Goal: Task Accomplishment & Management: Complete application form

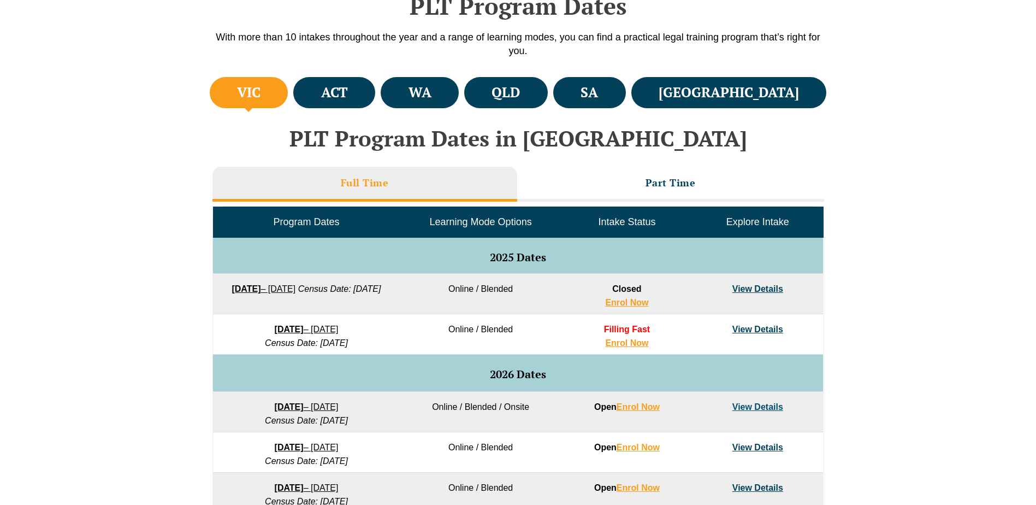
click at [388, 338] on td "8 December 2025 – 8 May 2026 Census Date: 19 January 2026" at bounding box center [306, 334] width 187 height 40
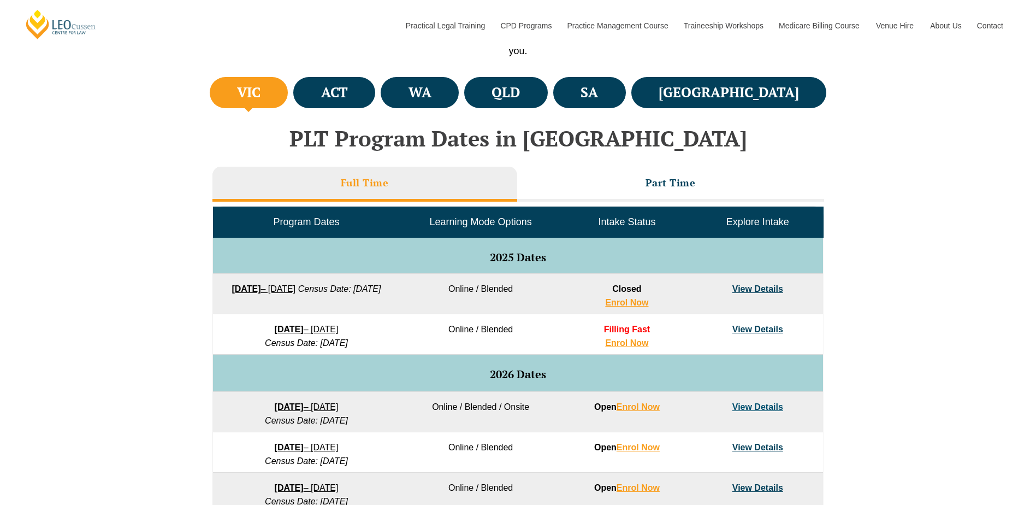
click at [742, 327] on link "View Details" at bounding box center [757, 328] width 51 height 9
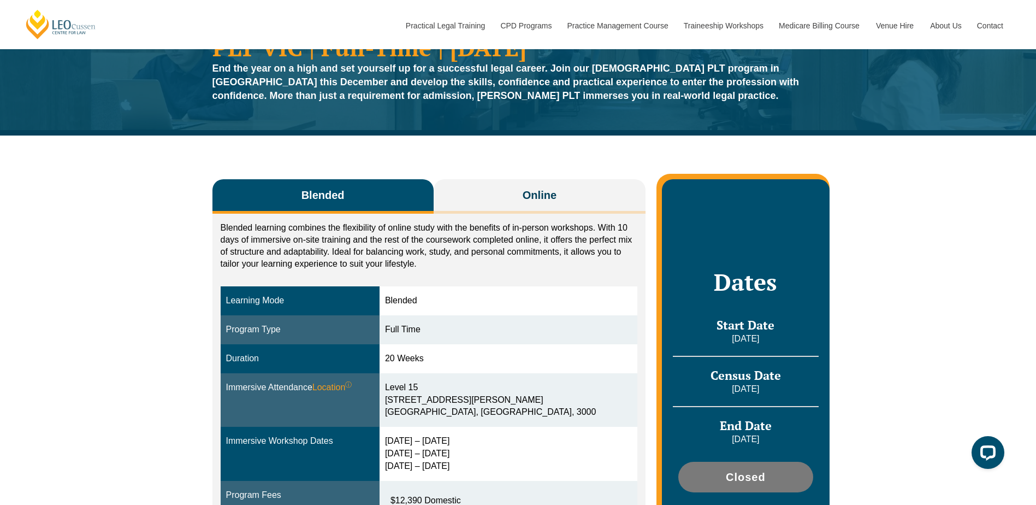
scroll to position [55, 0]
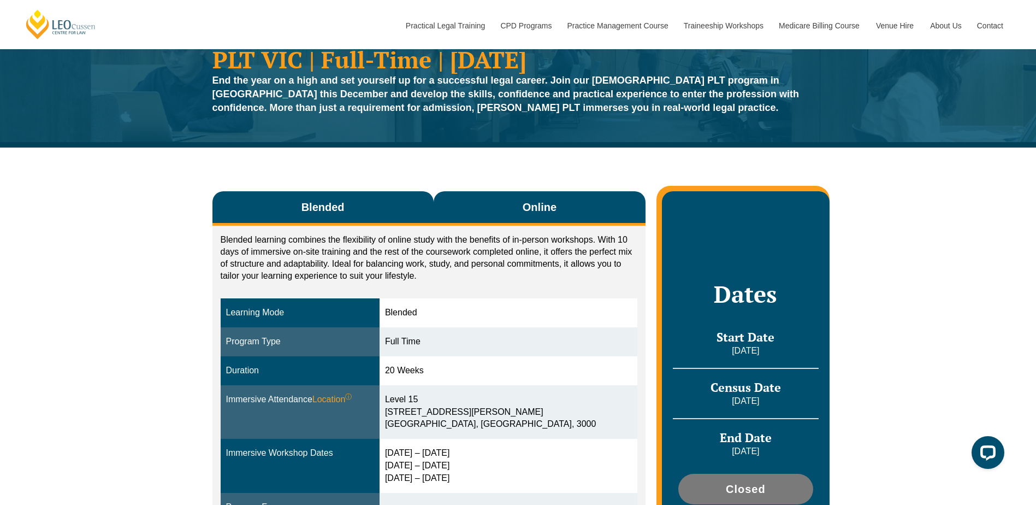
click at [555, 214] on span "Online" at bounding box center [540, 206] width 34 height 15
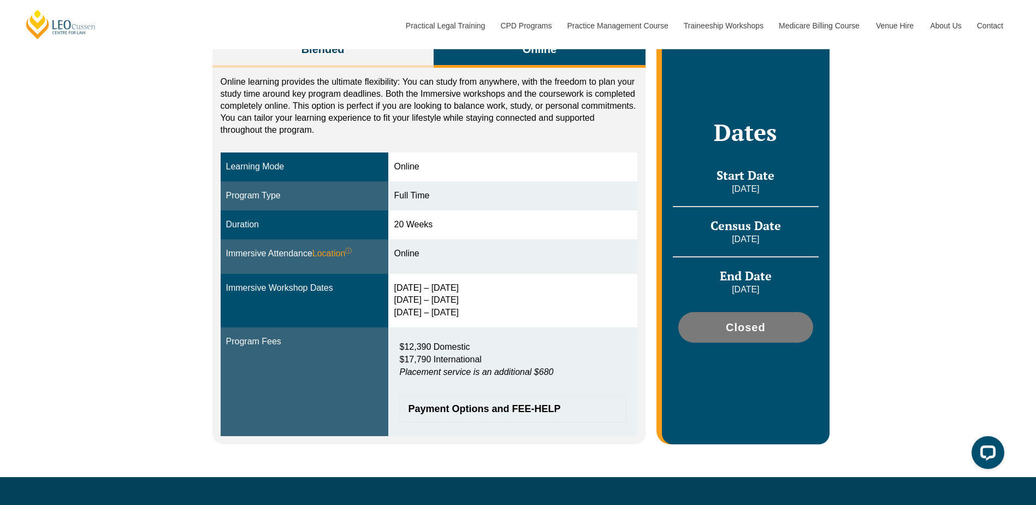
scroll to position [218, 0]
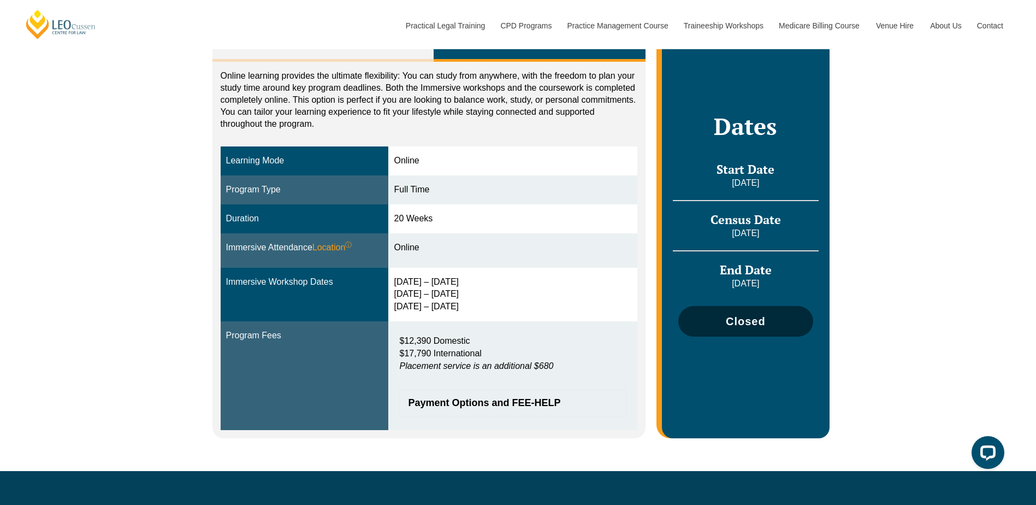
click at [764, 317] on span "Closed" at bounding box center [746, 321] width 40 height 11
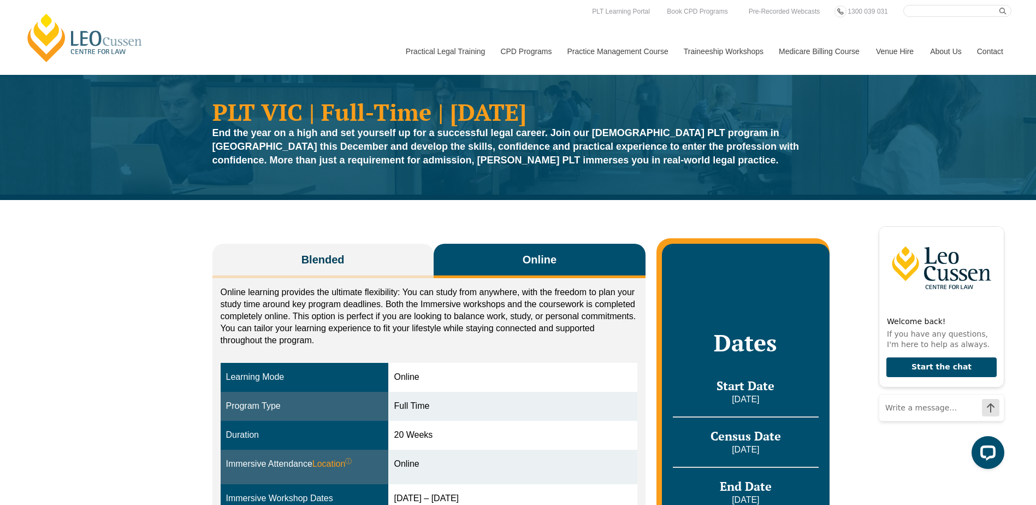
scroll to position [0, 0]
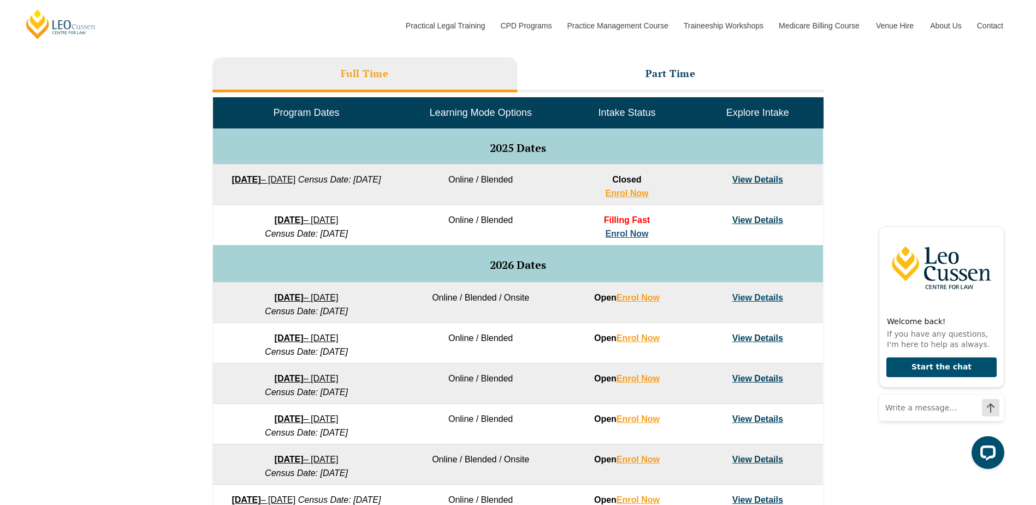
click at [641, 234] on link "Enrol Now" at bounding box center [626, 233] width 43 height 9
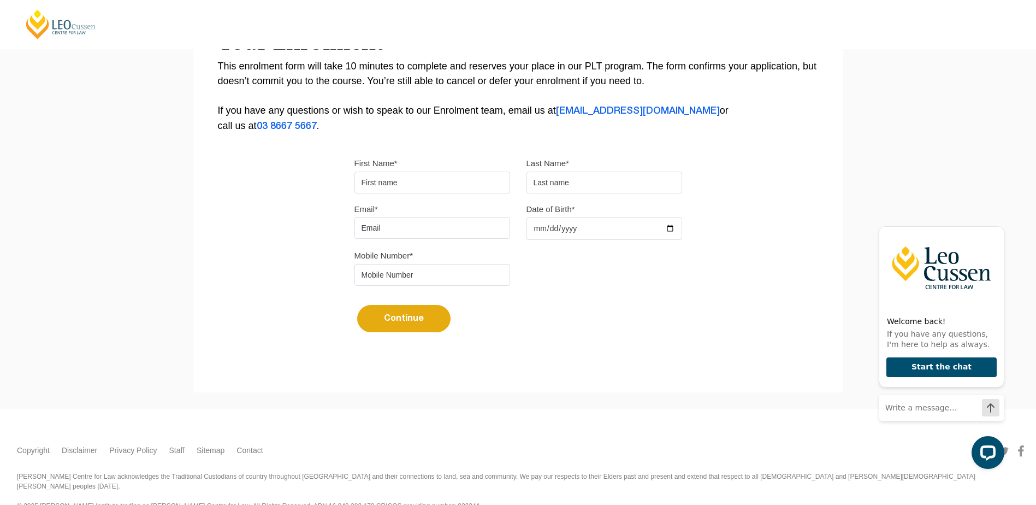
click at [451, 187] on input "First Name*" at bounding box center [432, 182] width 156 height 22
type input "Alana"
type input "McKirdy"
type input "alanamckirdy2000@gmail.com"
click at [569, 223] on input "Date of Birth*" at bounding box center [604, 228] width 156 height 23
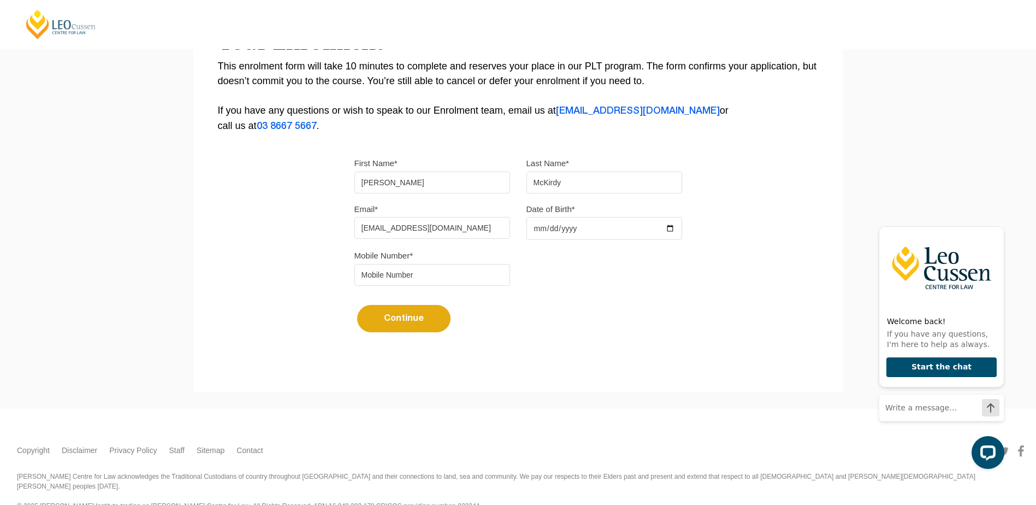
click at [589, 226] on input "Date of Birth*" at bounding box center [604, 228] width 156 height 23
drag, startPoint x: 661, startPoint y: 232, endPoint x: 672, endPoint y: 230, distance: 11.0
click at [671, 230] on input "Date of Birth*" at bounding box center [604, 228] width 156 height 23
click at [672, 230] on input "Date of Birth*" at bounding box center [604, 228] width 156 height 23
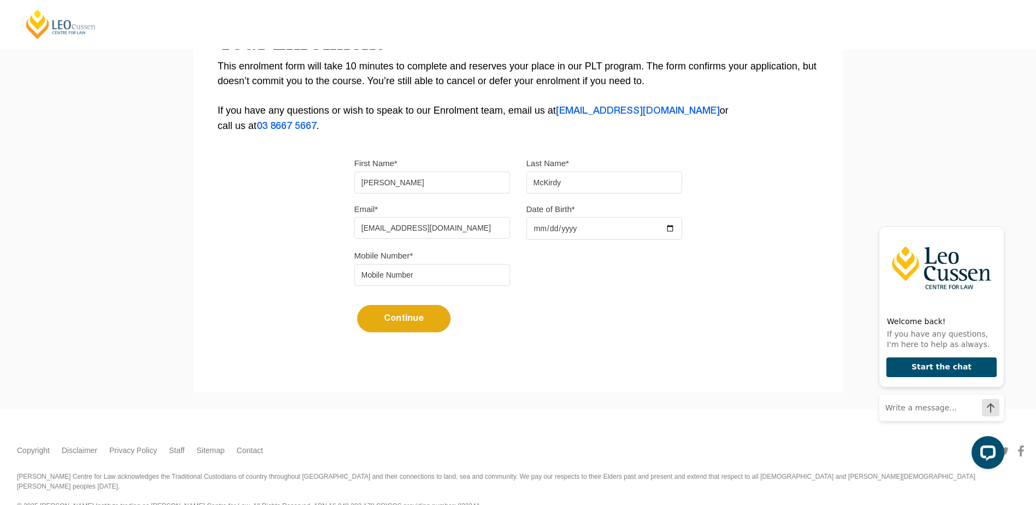
click at [679, 315] on div "Continue It looks like you’ve previously started an application. You can pick u…" at bounding box center [518, 314] width 328 height 41
click at [548, 227] on input "Date of Birth*" at bounding box center [604, 228] width 156 height 23
drag, startPoint x: 534, startPoint y: 225, endPoint x: 590, endPoint y: 227, distance: 56.3
click at [536, 226] on input "Date of Birth*" at bounding box center [604, 228] width 156 height 23
click at [669, 223] on input "Date of Birth*" at bounding box center [604, 228] width 156 height 23
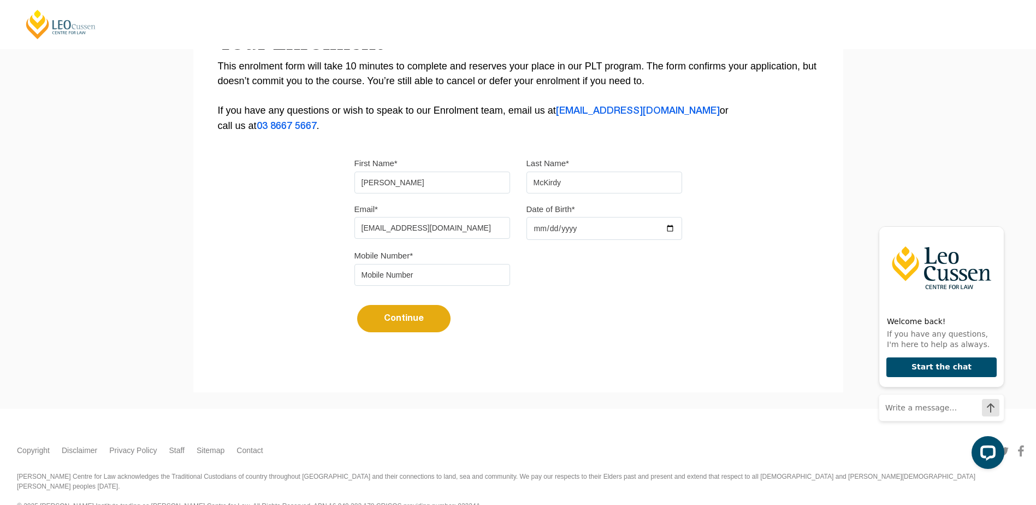
type input "2000-01-30"
click at [428, 274] on input "tel" at bounding box center [432, 275] width 156 height 22
drag, startPoint x: 402, startPoint y: 276, endPoint x: 215, endPoint y: 271, distance: 186.8
click at [215, 271] on div "Please note that your information is saved on our server as you enter it. Congr…" at bounding box center [518, 116] width 650 height 487
type input "0423930072"
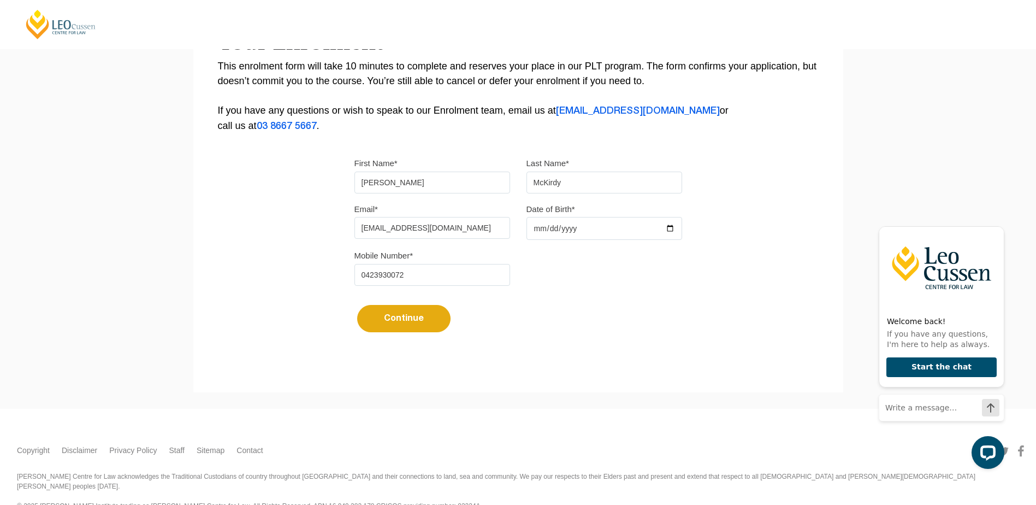
click at [420, 317] on button "Continue" at bounding box center [403, 318] width 93 height 27
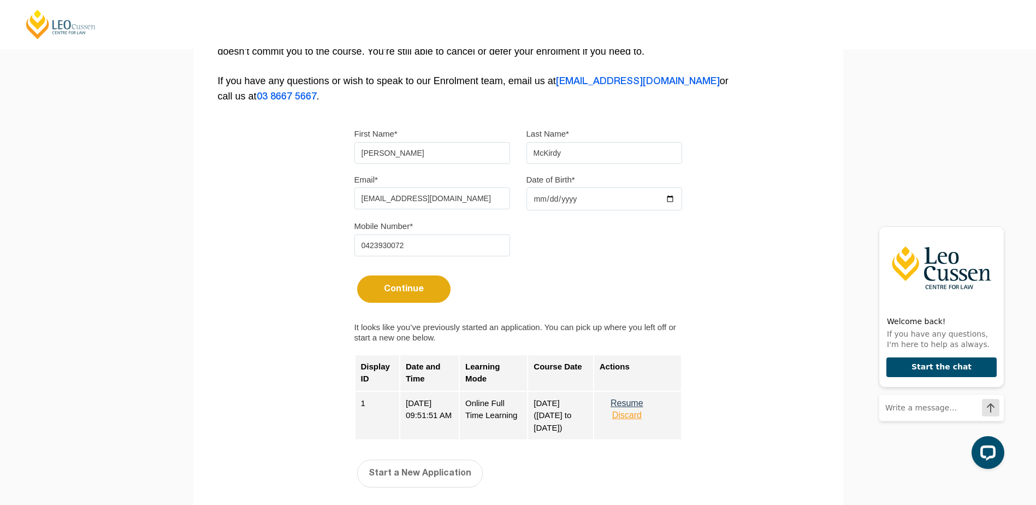
scroll to position [273, 0]
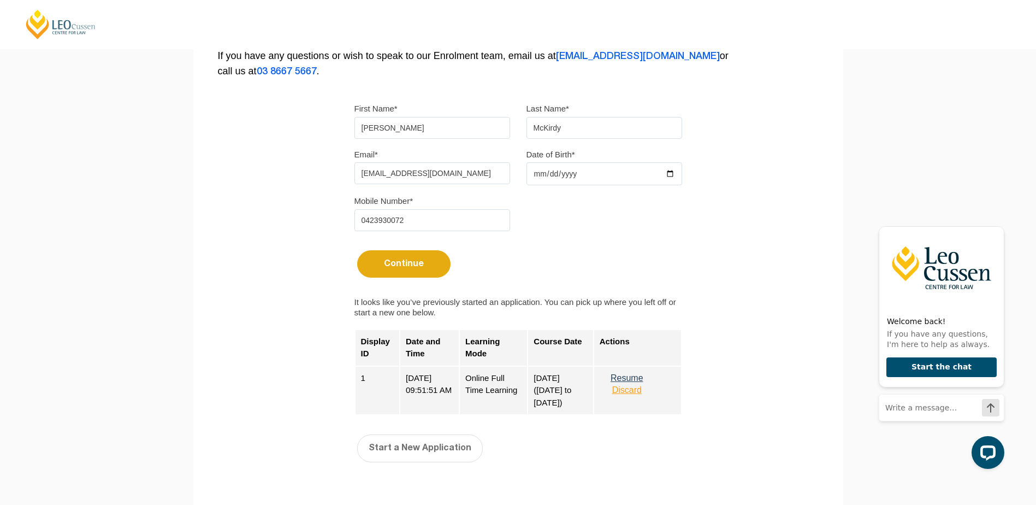
click at [636, 391] on button "Discard" at bounding box center [627, 390] width 55 height 10
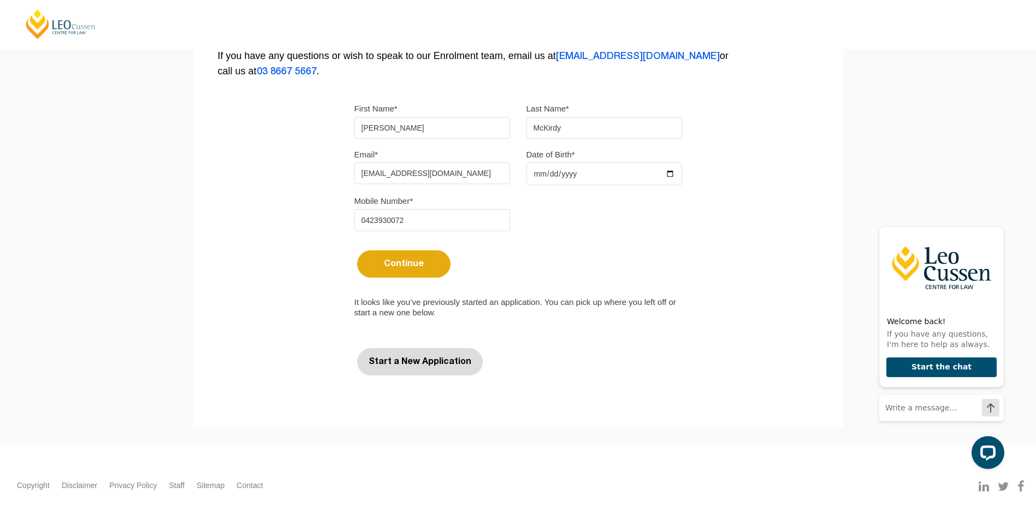
click at [437, 364] on button "Start a New Application" at bounding box center [420, 361] width 126 height 27
select select
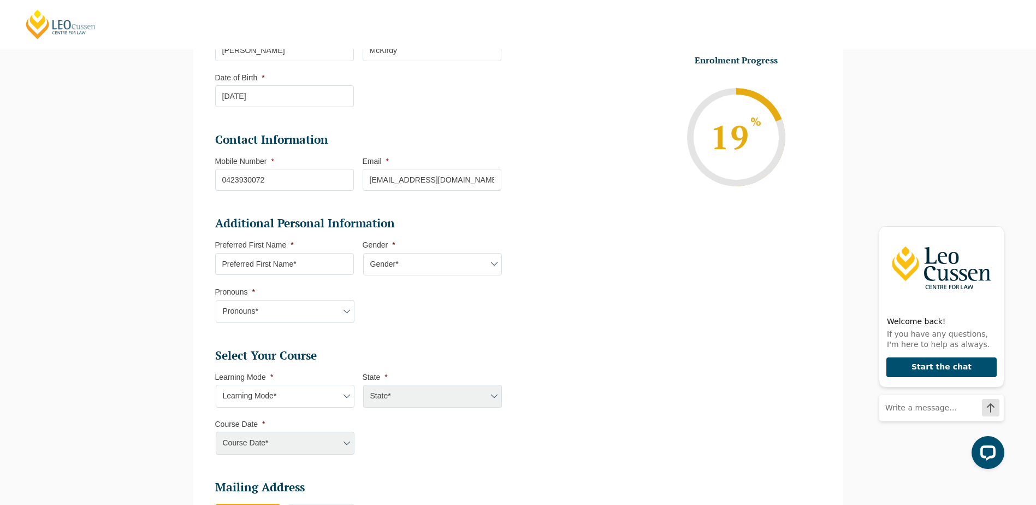
scroll to position [204, 0]
click at [316, 266] on input "Preferred First Name *" at bounding box center [284, 263] width 139 height 22
type input "Alana"
click at [465, 252] on select "Gender* Male Female Nonbinary Intersex Prefer not to disclose Other" at bounding box center [432, 263] width 139 height 23
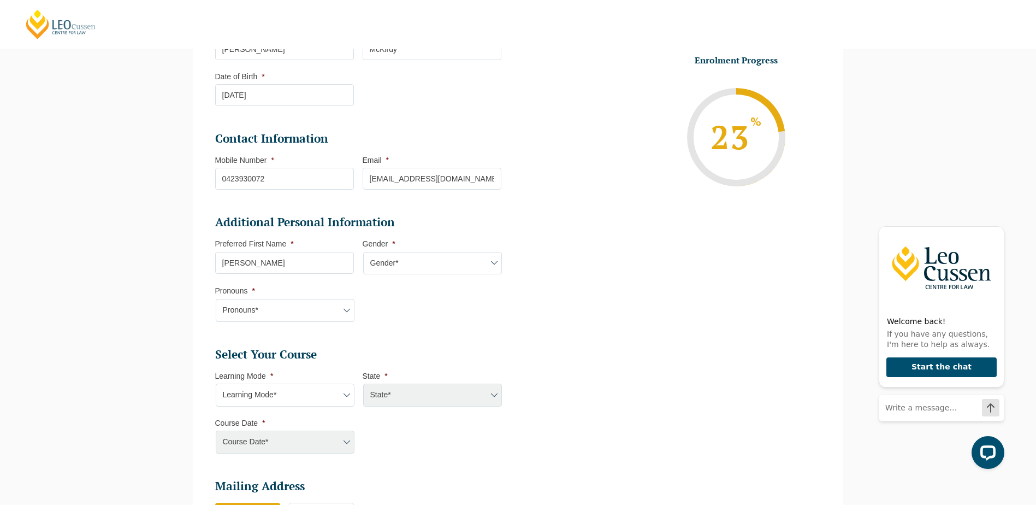
select select "Female"
click at [363, 252] on select "Gender* Male Female Nonbinary Intersex Prefer not to disclose Other" at bounding box center [432, 263] width 139 height 23
click at [311, 309] on select "Pronouns* She/Her/Hers He/Him/His They/Them/Theirs Other Prefer not to disclose" at bounding box center [285, 310] width 139 height 23
select select "She/Her/Hers"
click at [216, 299] on select "Pronouns* She/Her/Hers He/Him/His They/Them/Theirs Other Prefer not to disclose" at bounding box center [285, 310] width 139 height 23
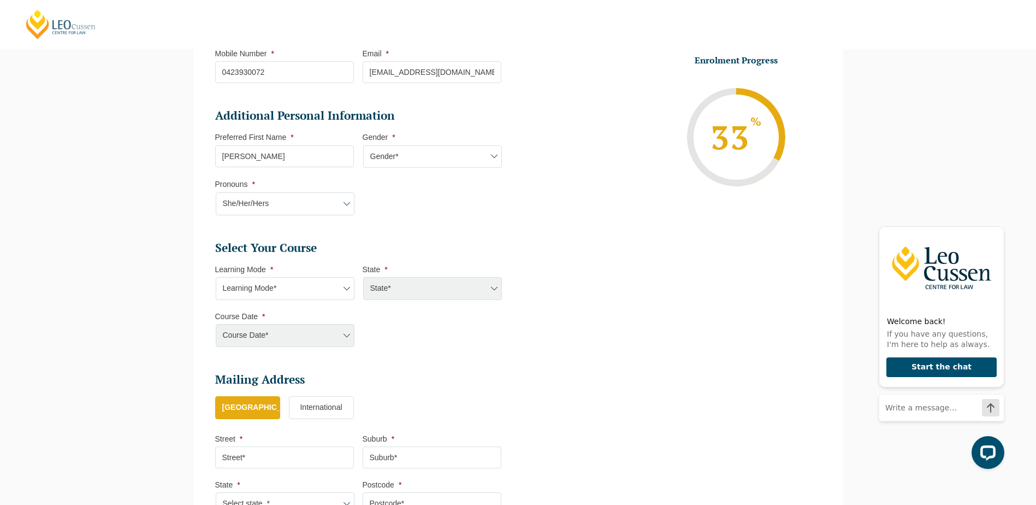
scroll to position [313, 0]
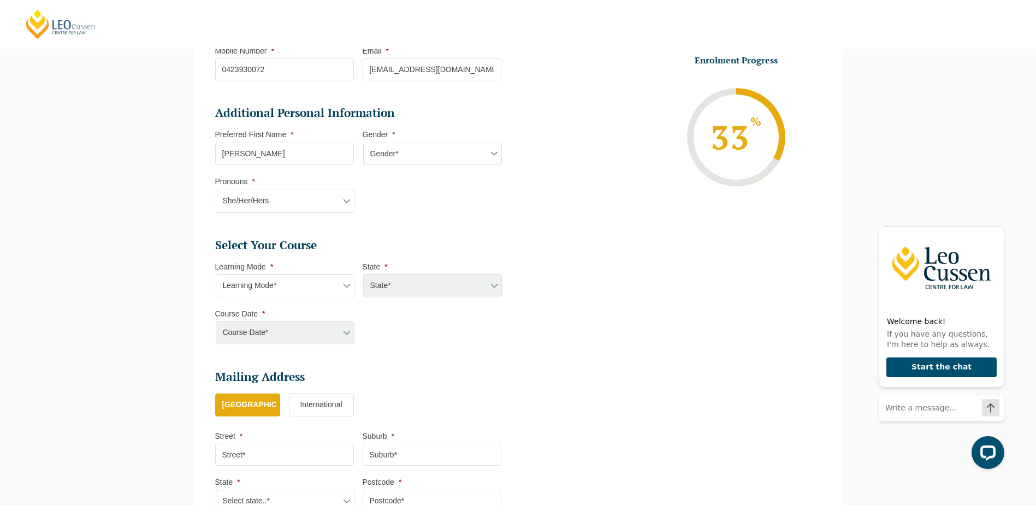
click at [317, 287] on select "Learning Mode* Online Full Time Learning Online Part Time Learning Blended Full…" at bounding box center [285, 285] width 139 height 23
select select "Online Full Time Learning"
click at [216, 274] on select "Learning Mode* Online Full Time Learning Online Part Time Learning Blended Full…" at bounding box center [285, 285] width 139 height 23
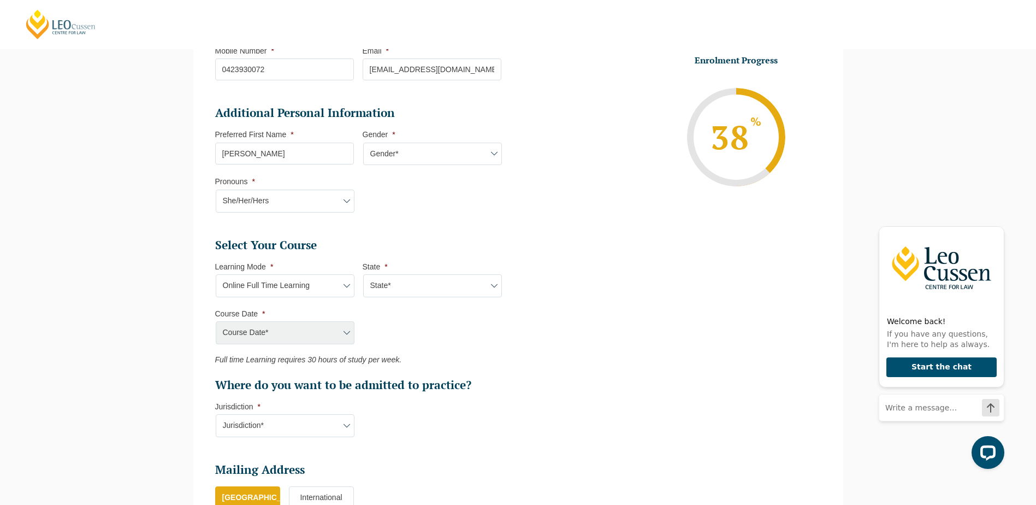
click at [390, 287] on select "State* National (ACT/NSW, VIC, QLD, SA, WA)" at bounding box center [432, 285] width 139 height 23
select select "National (ACT/NSW, VIC, QLD, SA, WA)"
click at [363, 274] on select "State* National (ACT/NSW, VIC, QLD, SA, WA)" at bounding box center [432, 285] width 139 height 23
click at [339, 337] on select "Course Date* December 2025 (08-Dec-2025 to 16-May-2026) January 2026 (27-Jan-20…" at bounding box center [285, 332] width 139 height 23
select select "December 2025 (08-Dec-2025 to 16-May-2026)"
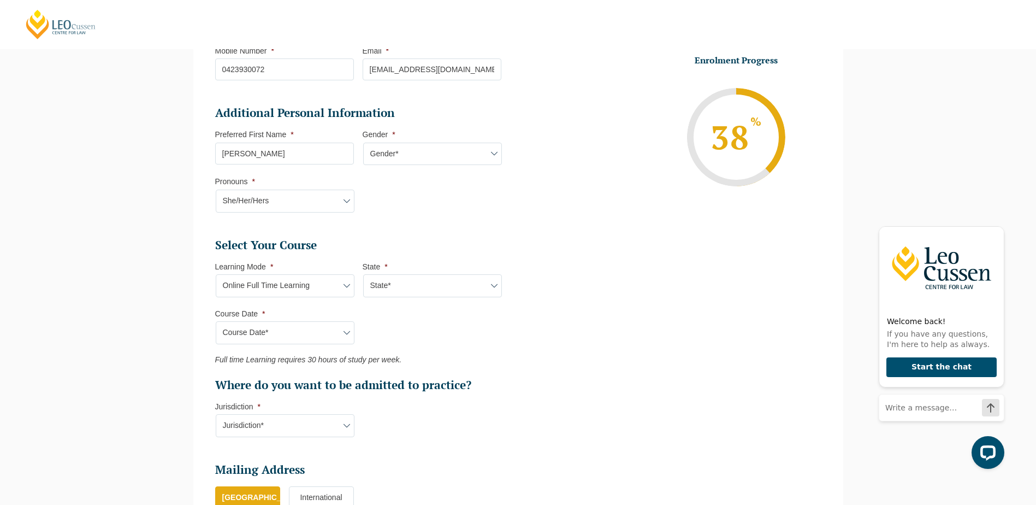
click at [216, 321] on select "Course Date* December 2025 (08-Dec-2025 to 16-May-2026) January 2026 (27-Jan-20…" at bounding box center [285, 332] width 139 height 23
type input "Intake 11 December 2025 FT"
type input "Practical Legal Training (NAT)"
select select "NAT PLT (DEC) 2025 Full Time Online"
click at [407, 332] on ul "Select Your Course This field is hidden when viewing the form Only for Flinder …" at bounding box center [362, 315] width 295 height 155
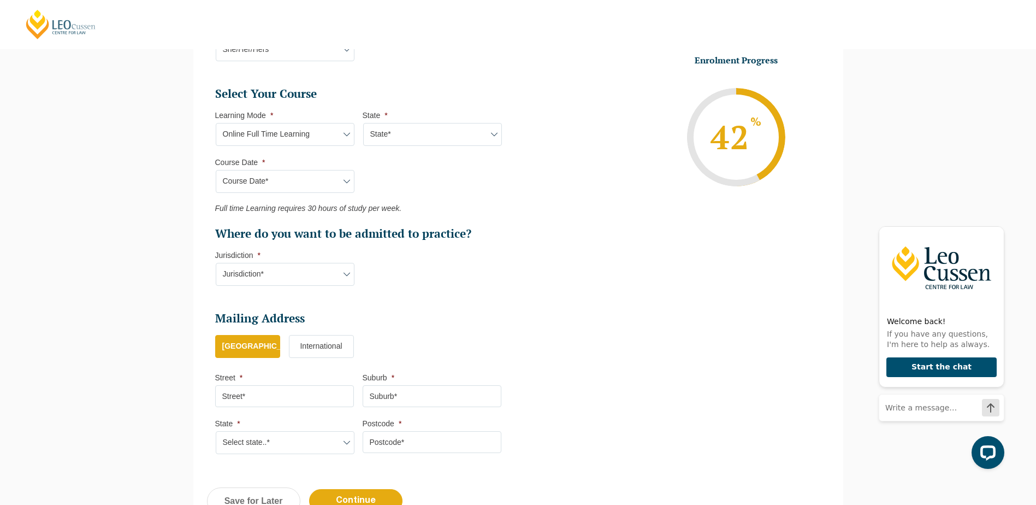
scroll to position [477, 0]
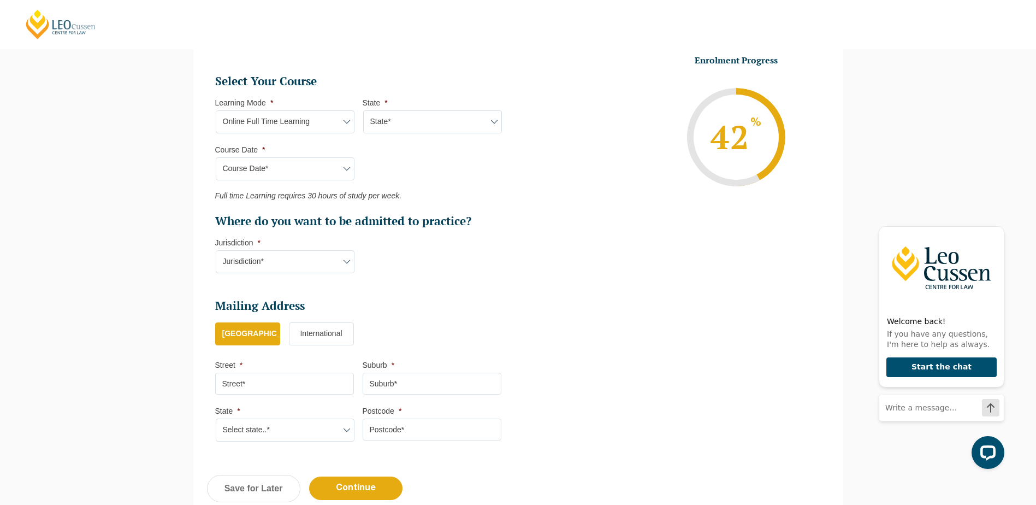
click at [359, 272] on li "Jurisdiction * Jurisdiction* VIC ACT/NSW SA WA QLD" at bounding box center [288, 255] width 147 height 35
click at [350, 253] on select "Jurisdiction* VIC ACT/NSW SA WA QLD" at bounding box center [285, 261] width 139 height 23
select select "VIC"
click at [216, 250] on select "Jurisdiction* VIC ACT/NSW SA WA QLD" at bounding box center [285, 261] width 139 height 23
click at [408, 291] on ul "Personal Information First Name * Alana Last Name * McKirdy Date of Birth * 30-…" at bounding box center [362, 84] width 295 height 738
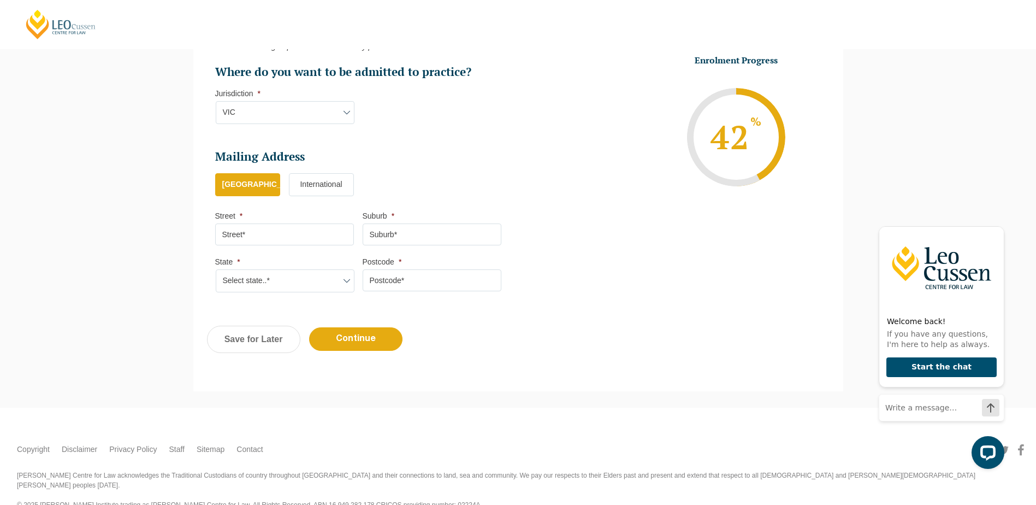
scroll to position [637, 0]
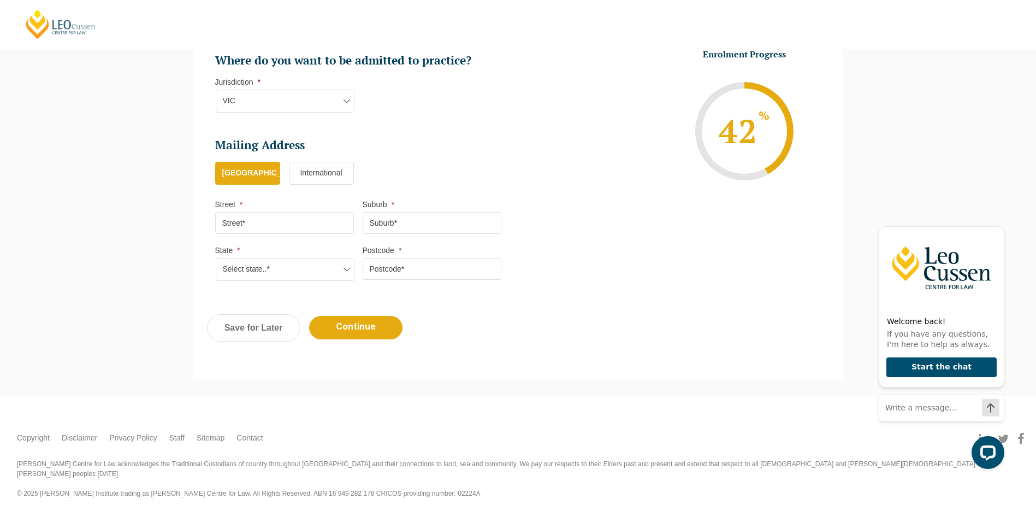
click at [274, 225] on input "Street *" at bounding box center [284, 223] width 139 height 22
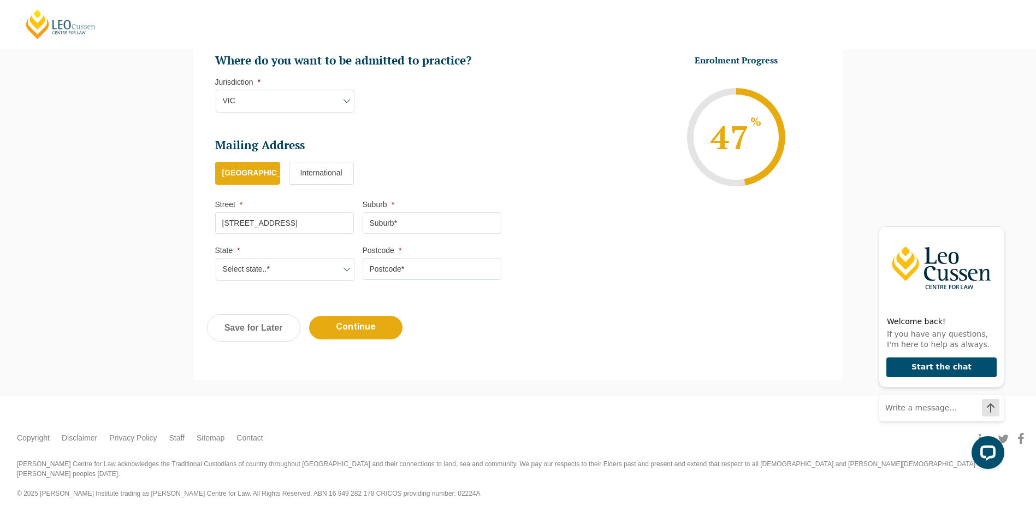
click at [319, 224] on input "36 QUEENS PDE, HILLSIDE VIC 3037" at bounding box center [284, 223] width 139 height 22
type input "36 Queens Parade"
click at [396, 225] on input "Suburb *" at bounding box center [432, 223] width 139 height 22
type input "Hillside"
drag, startPoint x: 311, startPoint y: 269, endPoint x: 310, endPoint y: 280, distance: 10.4
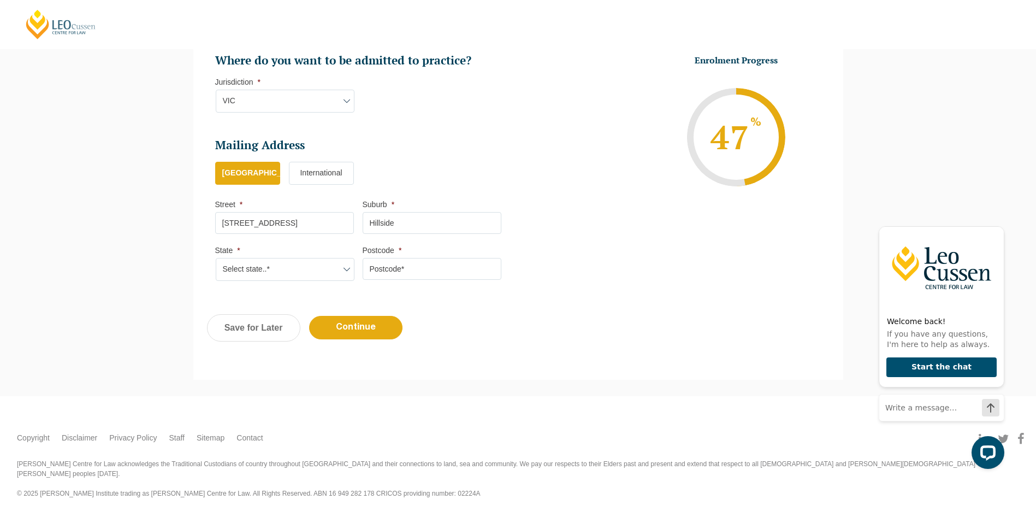
click at [311, 269] on select "Select state..* VIC WA QLD SA NSW NT ACT TAS" at bounding box center [285, 269] width 139 height 23
select select "VIC"
click at [216, 258] on select "Select state..* VIC WA QLD SA NSW NT ACT TAS" at bounding box center [285, 269] width 139 height 23
click at [340, 281] on li "Mailing Address Mailing Country * Australia International Street * 36 Queens Pa…" at bounding box center [362, 215] width 295 height 155
click at [374, 269] on input "Postcode *" at bounding box center [432, 269] width 139 height 22
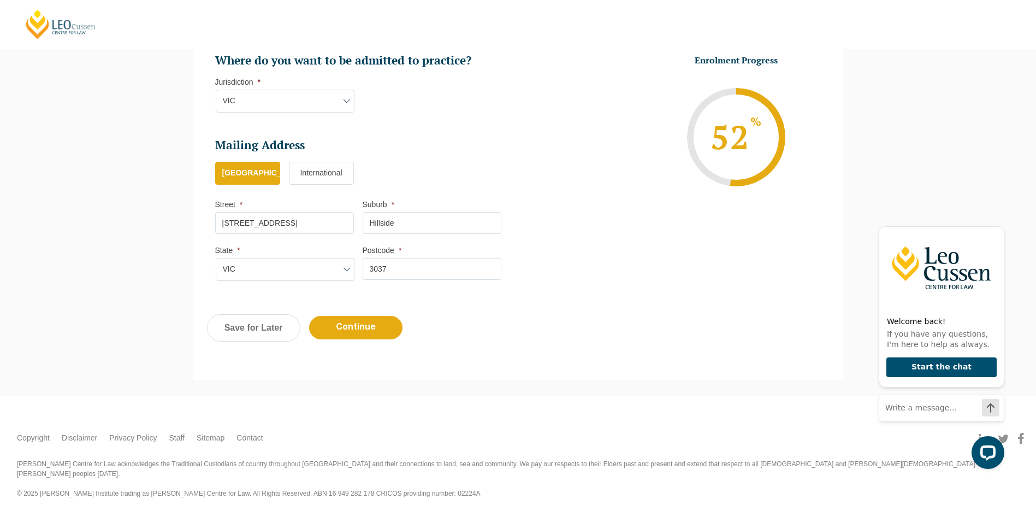
type input "3037"
click at [545, 338] on div "Previous Continue Save for Later" at bounding box center [518, 333] width 650 height 60
click at [361, 328] on input "Continue" at bounding box center [355, 327] width 93 height 23
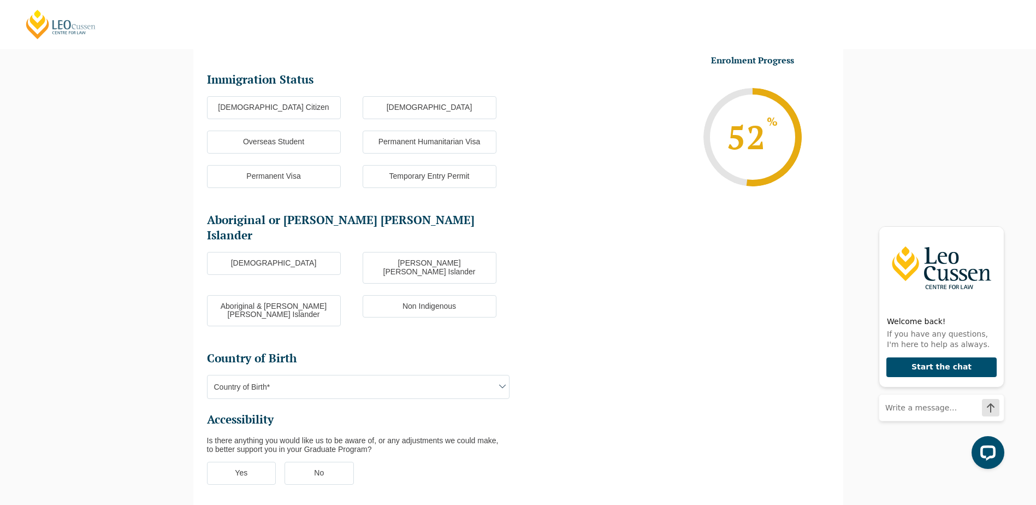
scroll to position [94, 0]
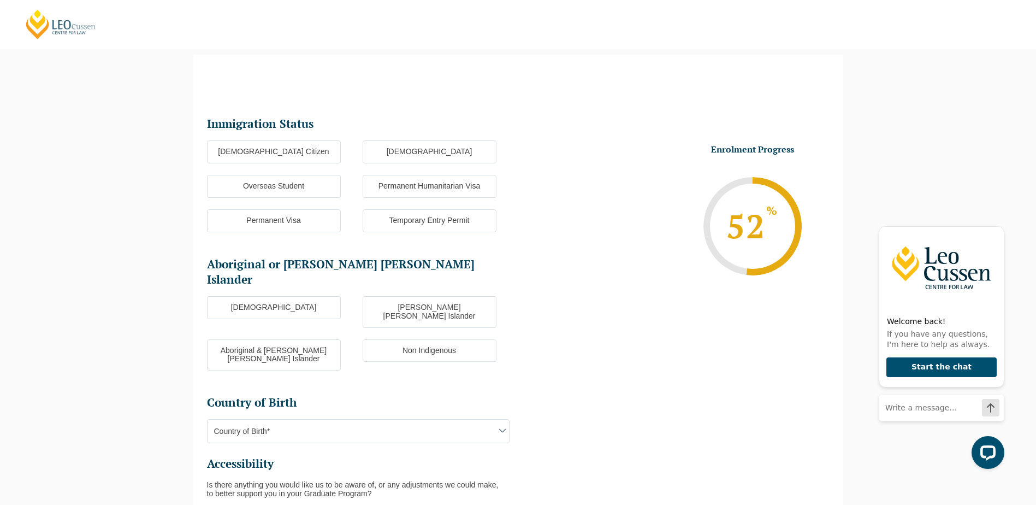
click at [279, 155] on label "Australian Citizen" at bounding box center [274, 151] width 134 height 23
click at [0, 0] on input "Australian Citizen" at bounding box center [0, 0] width 0 height 0
click at [411, 339] on label "Non Indigenous" at bounding box center [430, 350] width 134 height 23
click at [0, 0] on input "Non Indigenous" at bounding box center [0, 0] width 0 height 0
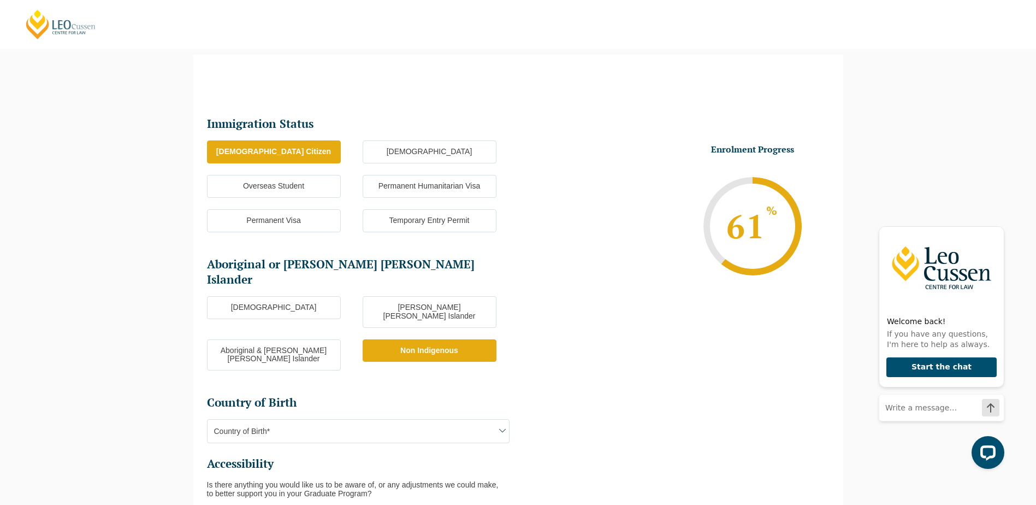
click at [354, 419] on span "Country of Birth*" at bounding box center [357, 430] width 301 height 23
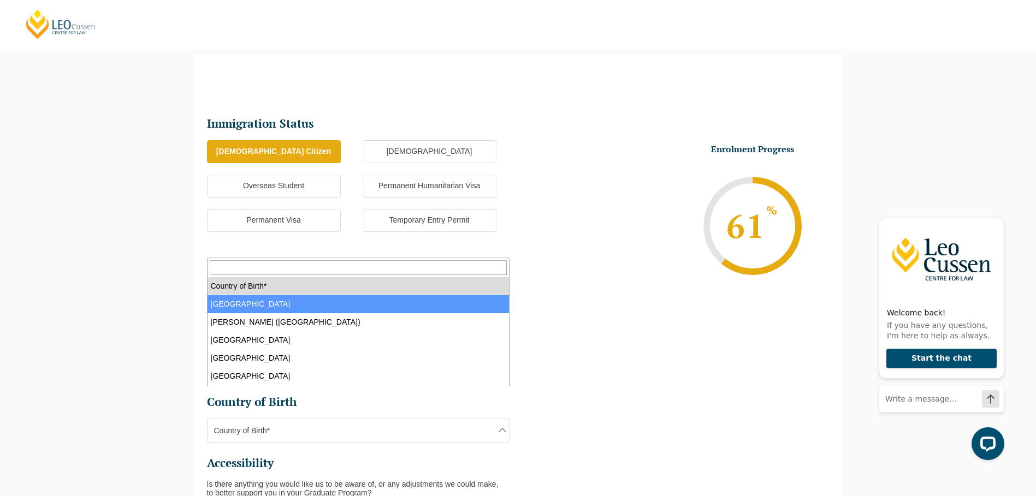
select select "Australia 1101"
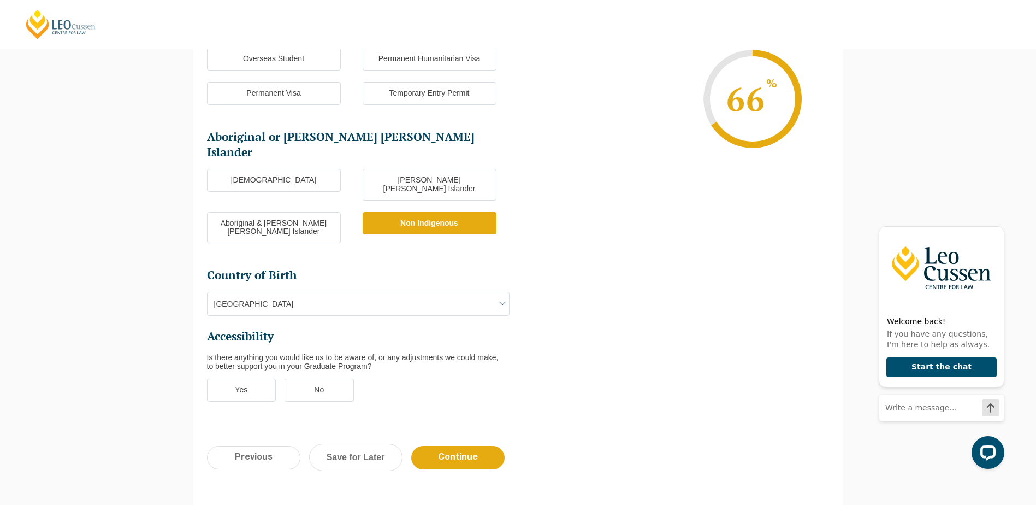
scroll to position [258, 0]
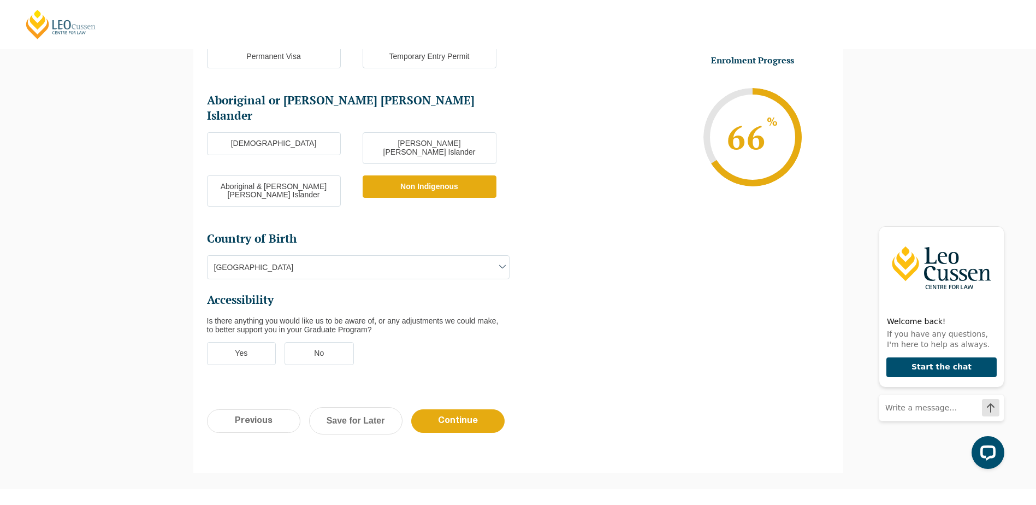
click at [337, 342] on label "No" at bounding box center [318, 353] width 69 height 23
click at [0, 0] on input "No" at bounding box center [0, 0] width 0 height 0
click at [433, 409] on input "Continue" at bounding box center [457, 420] width 93 height 23
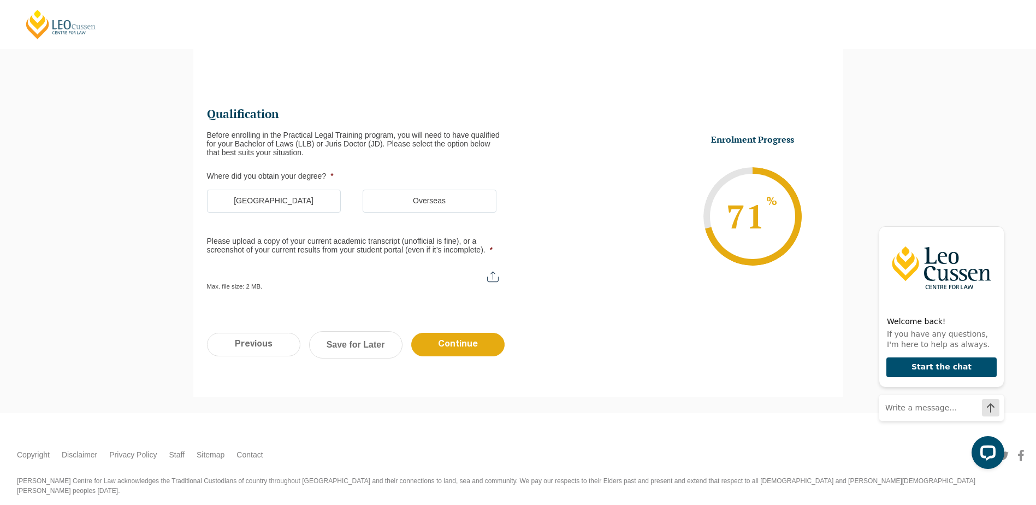
scroll to position [94, 0]
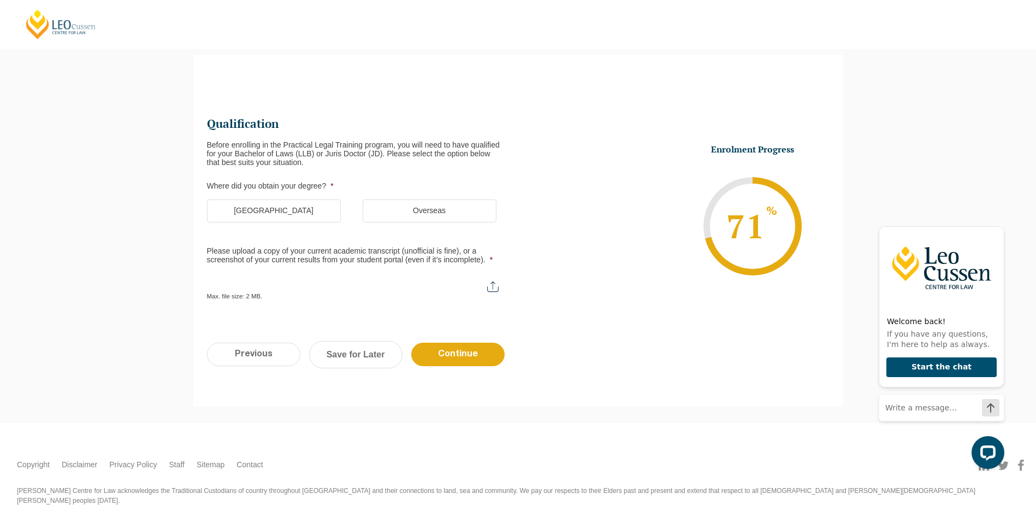
click at [240, 207] on label "Australia" at bounding box center [274, 210] width 134 height 23
click at [0, 0] on input "Australia" at bounding box center [0, 0] width 0 height 0
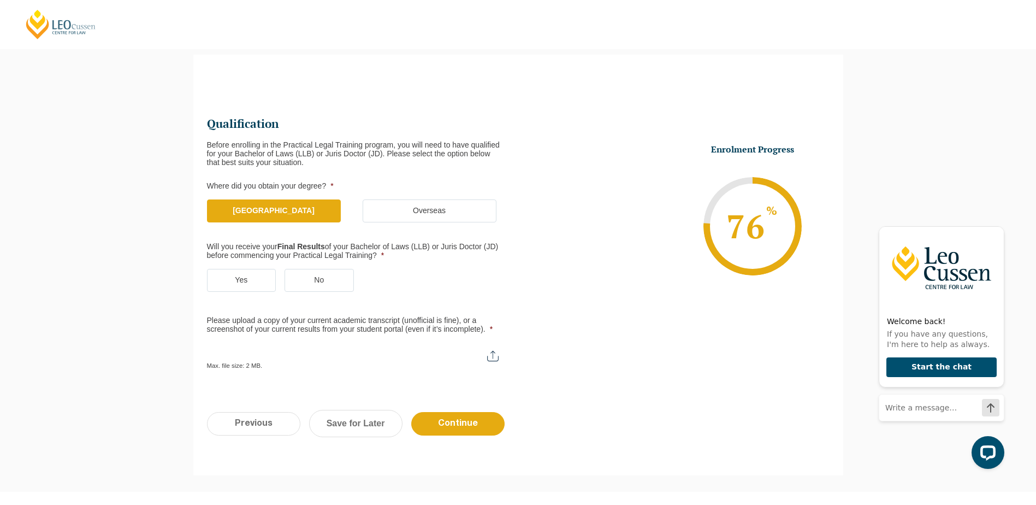
click at [266, 282] on label "Yes" at bounding box center [241, 280] width 69 height 23
click at [0, 0] on input "Yes" at bounding box center [0, 0] width 0 height 0
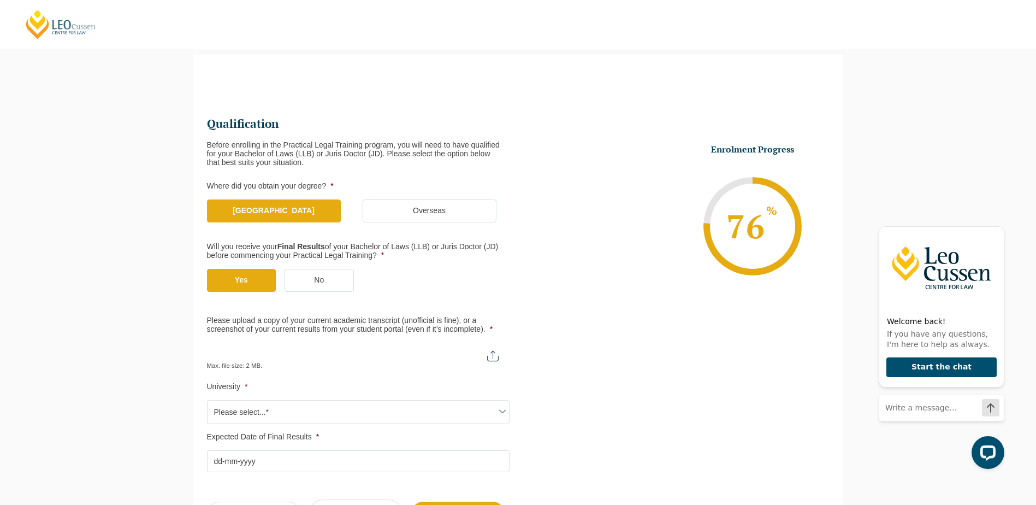
click at [442, 307] on ul "Qualification Before enrolling in the Practical Legal Training program, you wil…" at bounding box center [362, 293] width 311 height 355
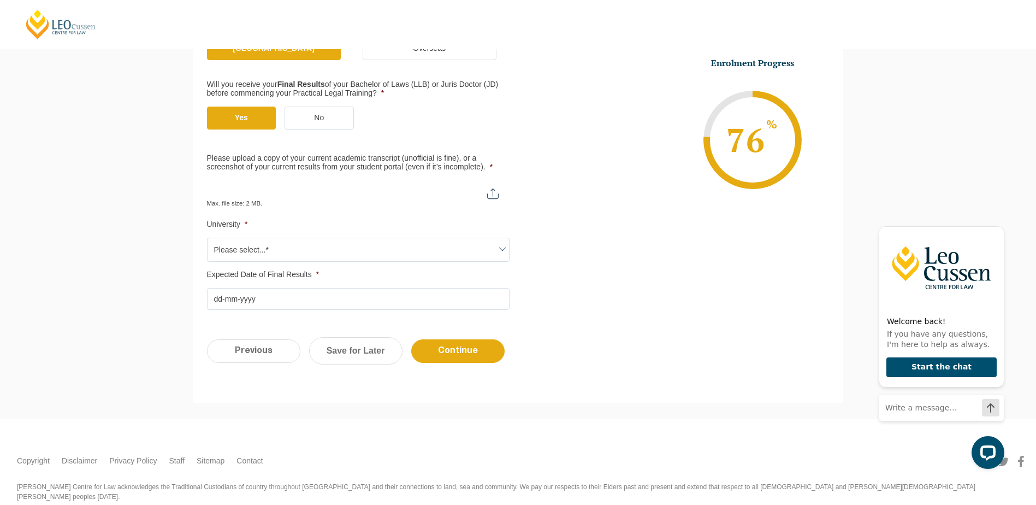
scroll to position [280, 0]
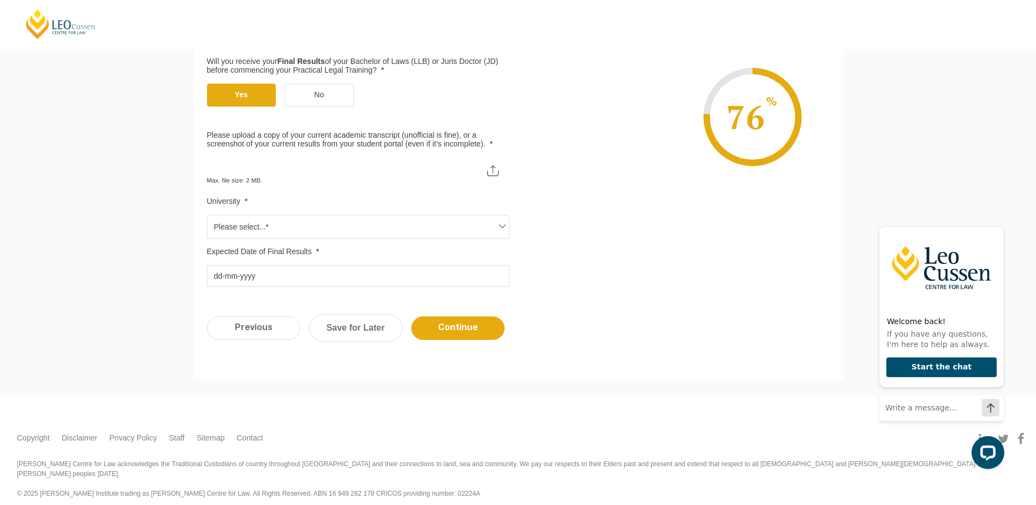
click at [491, 170] on input "Please upload a copy of your current academic transcript (unofficial is fine), …" at bounding box center [358, 166] width 303 height 19
type input "C:\fakepath\A Mckirdy Academic Transcript.pdf"
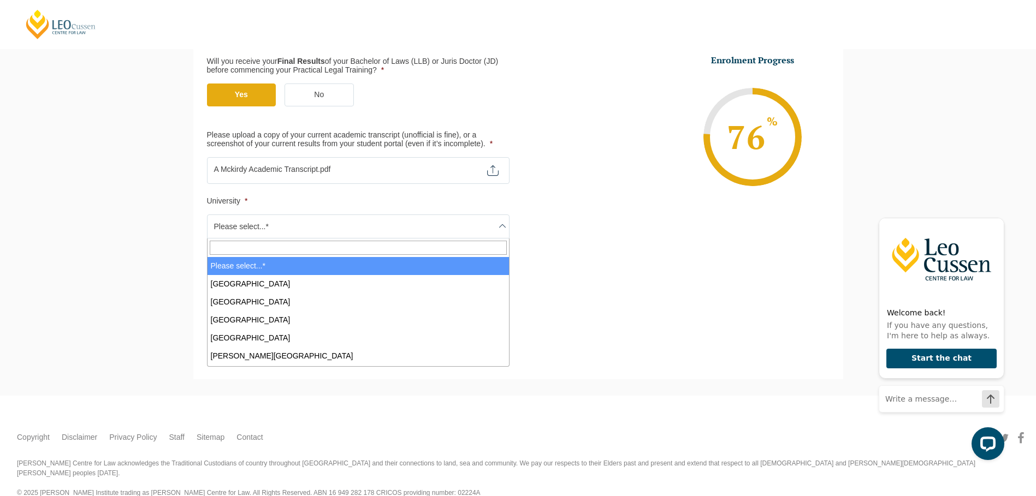
click at [313, 234] on span "Please select...*" at bounding box center [357, 226] width 301 height 23
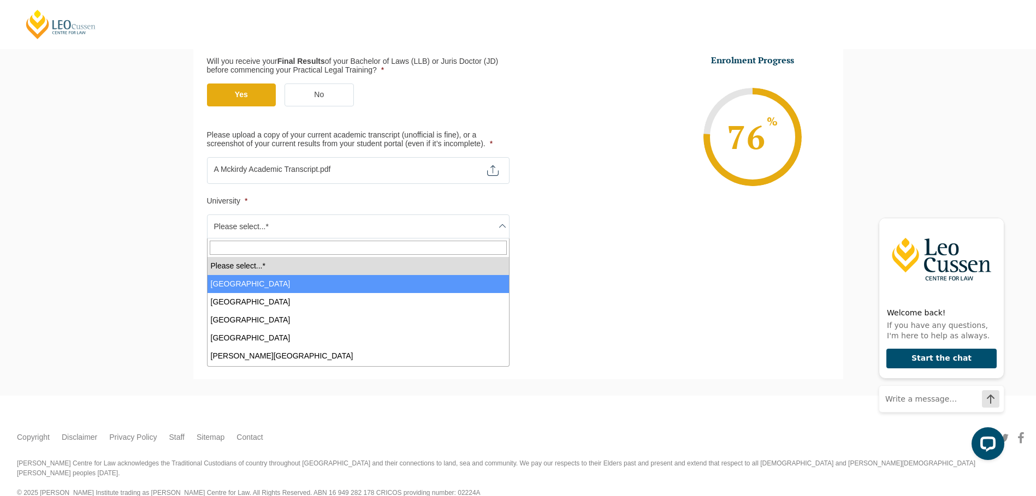
select select "Australian Catholic University"
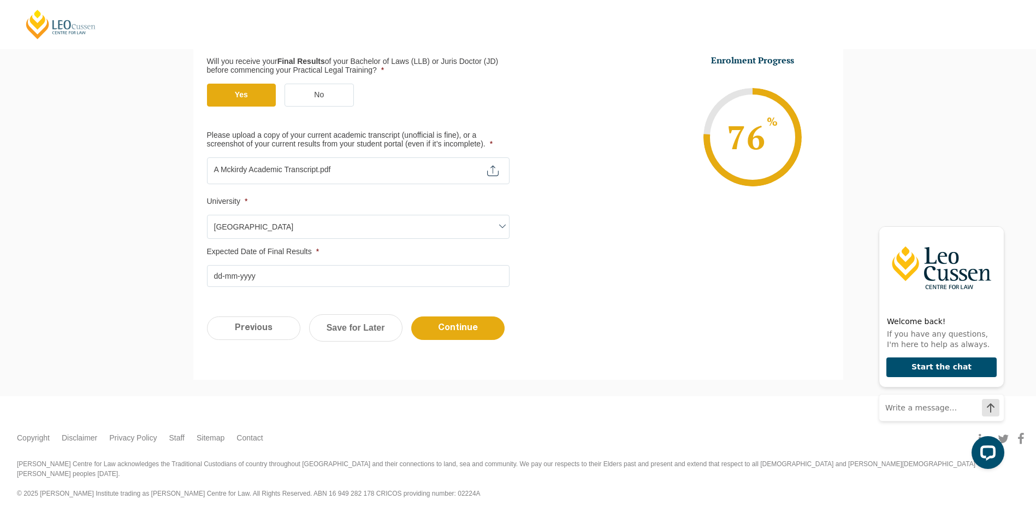
click at [300, 271] on input "Expected Date of Final Results *" at bounding box center [358, 276] width 303 height 22
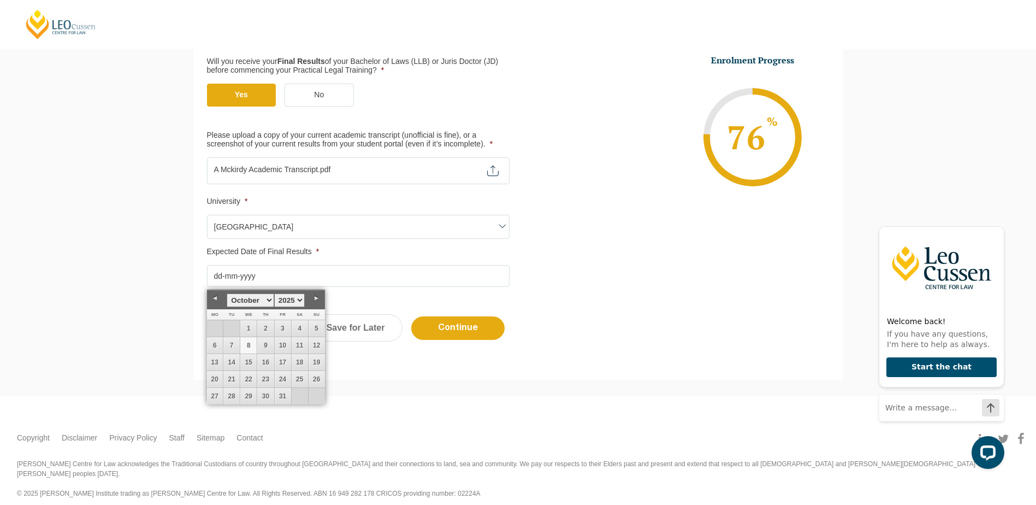
click at [216, 298] on link "Previous" at bounding box center [215, 298] width 16 height 16
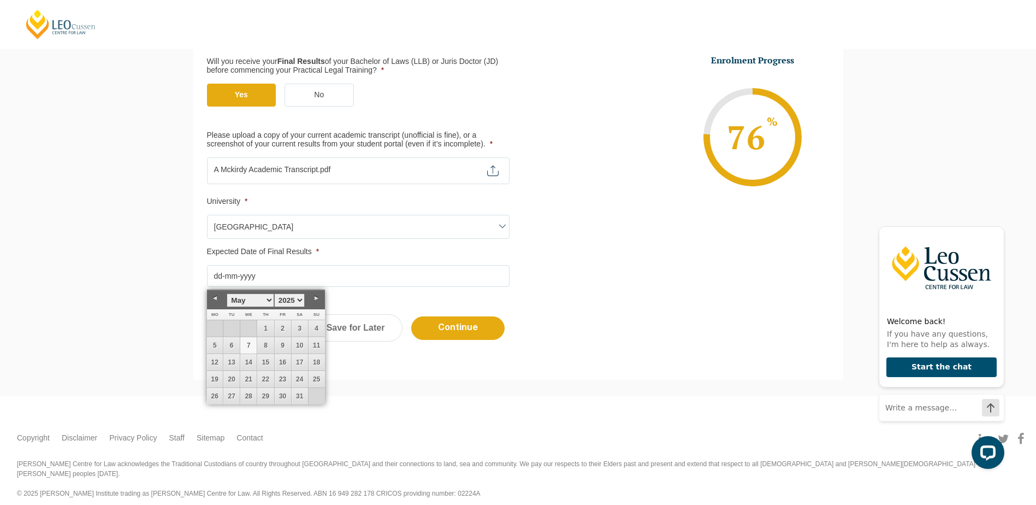
click at [245, 352] on link "7" at bounding box center [248, 345] width 16 height 16
type input "07-05-2025"
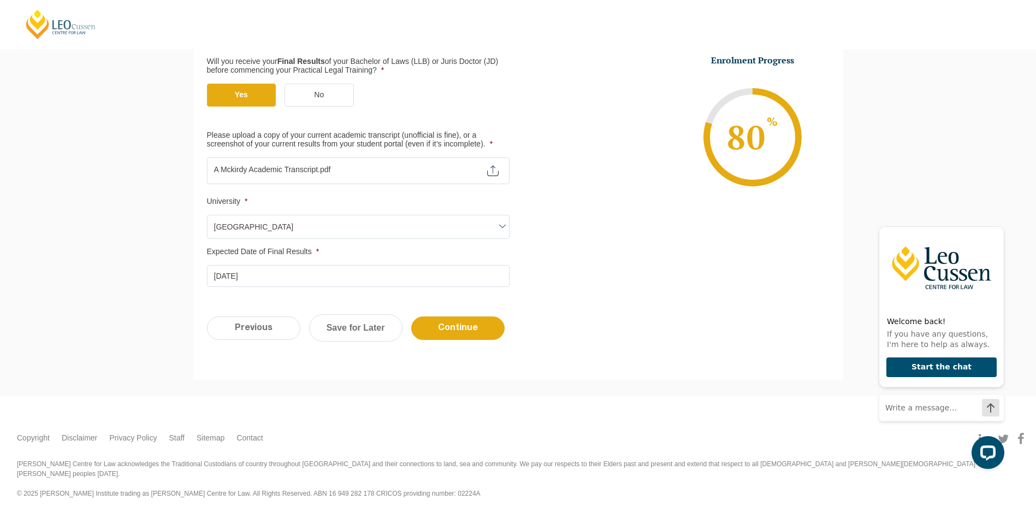
click at [399, 364] on form "Step 4 of 6 66% Congratulations! You’re taking the first step to being a Qualif…" at bounding box center [518, 124] width 650 height 510
click at [467, 329] on input "Continue" at bounding box center [457, 327] width 93 height 23
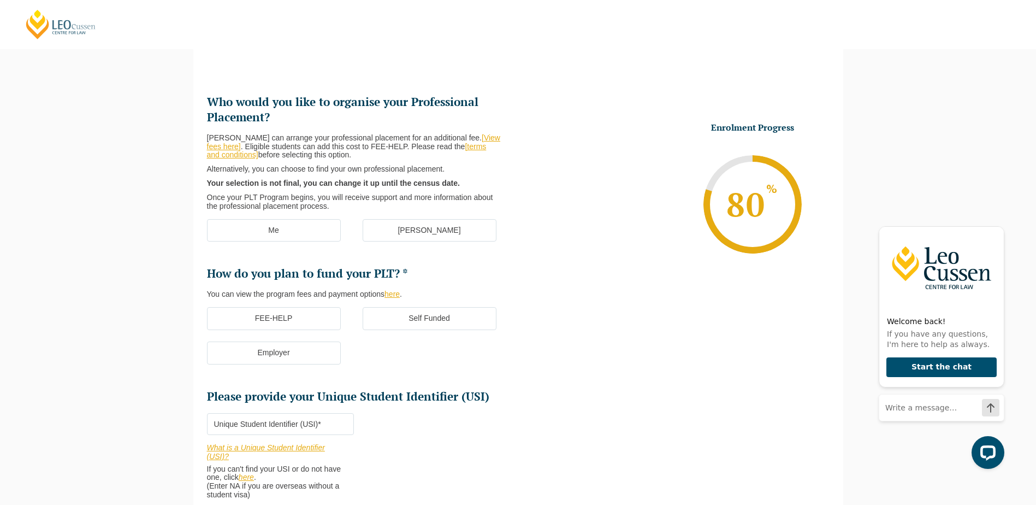
scroll to position [94, 0]
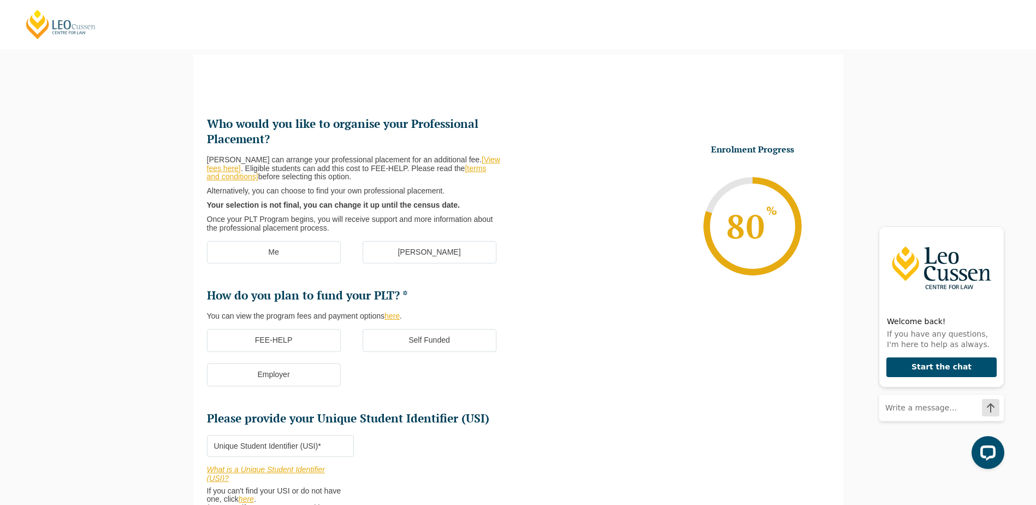
click at [277, 251] on label "Me" at bounding box center [274, 252] width 134 height 23
click at [0, 0] on input "Me" at bounding box center [0, 0] width 0 height 0
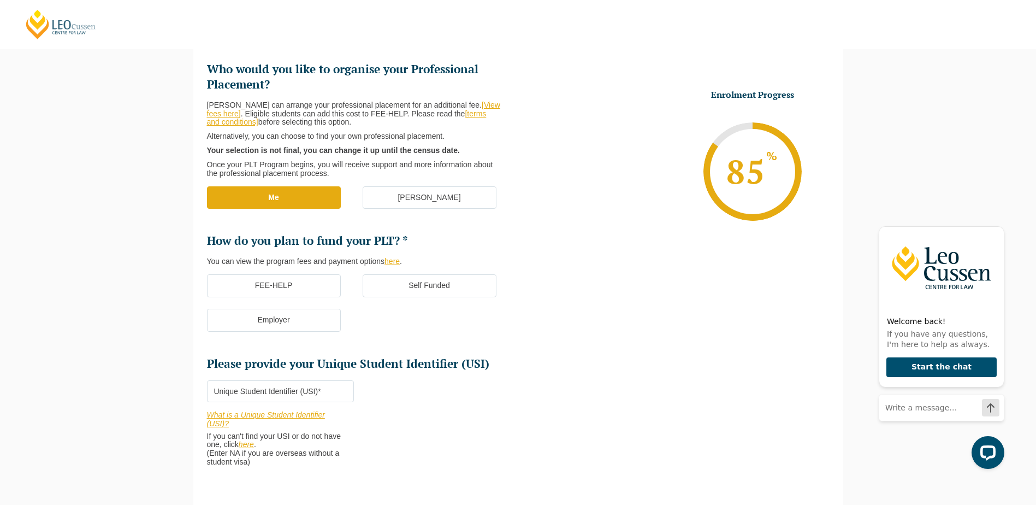
click at [301, 285] on label "FEE-HELP" at bounding box center [274, 285] width 134 height 23
click at [0, 0] on input "FEE-HELP" at bounding box center [0, 0] width 0 height 0
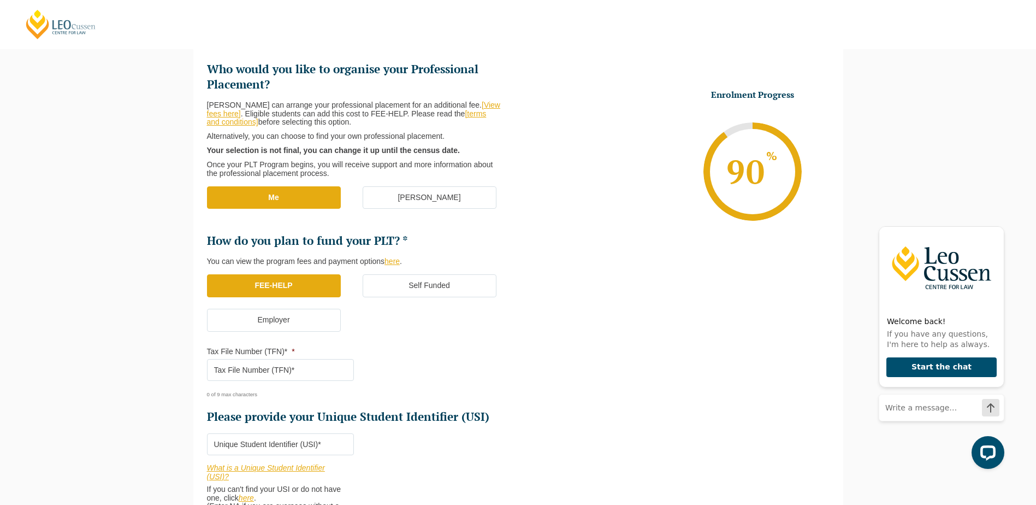
click at [327, 370] on input "Tax File Number (TFN)* *" at bounding box center [280, 370] width 147 height 22
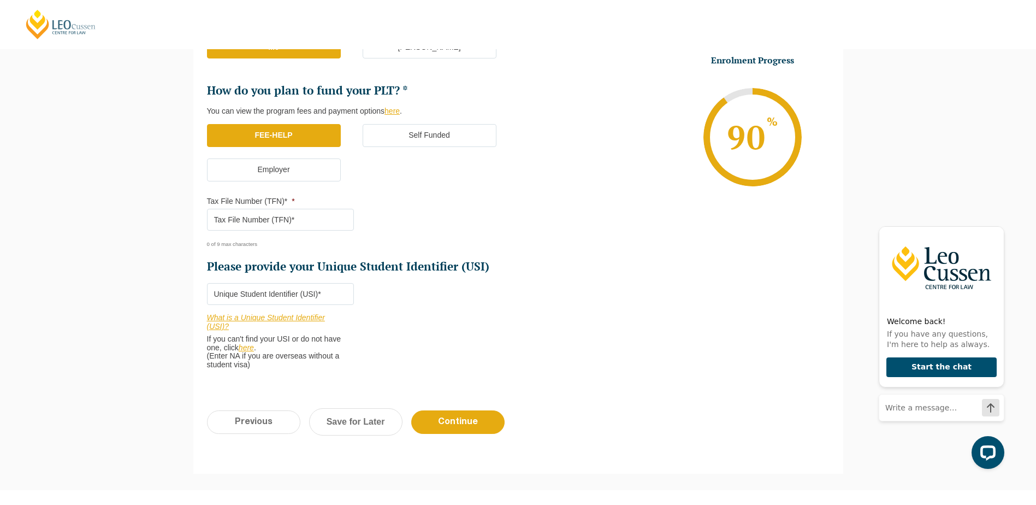
scroll to position [313, 0]
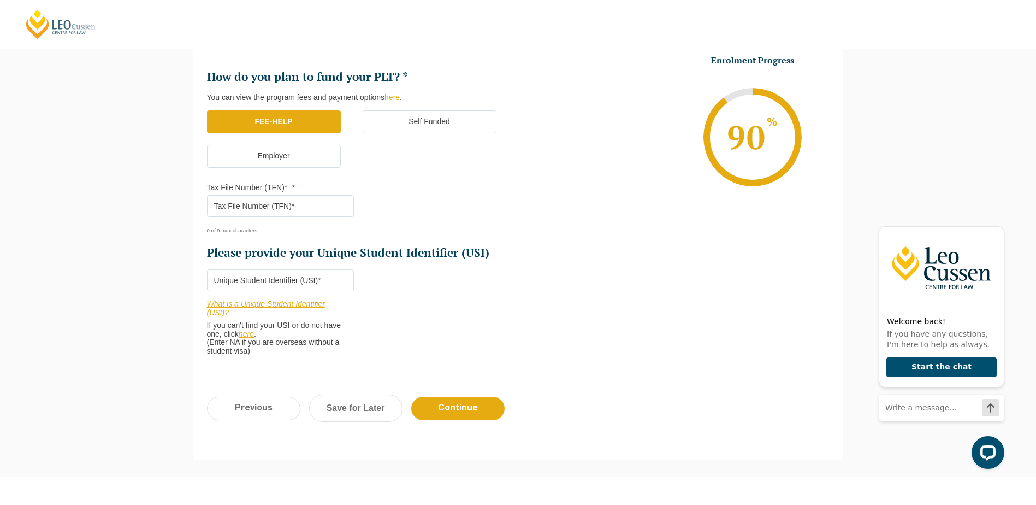
click at [222, 201] on input "Tax File Number (TFN)* *" at bounding box center [280, 206] width 147 height 22
type input "419619603"
click at [371, 316] on li "Who would you like to organise your Professional Placement? Leo Cussen can arra…" at bounding box center [362, 132] width 311 height 469
click at [281, 304] on link "What is a Unique Student Identifier (USI)?" at bounding box center [266, 307] width 118 height 17
click at [276, 280] on input "Please provide your Unique Student Identifier (USI) *" at bounding box center [280, 280] width 147 height 22
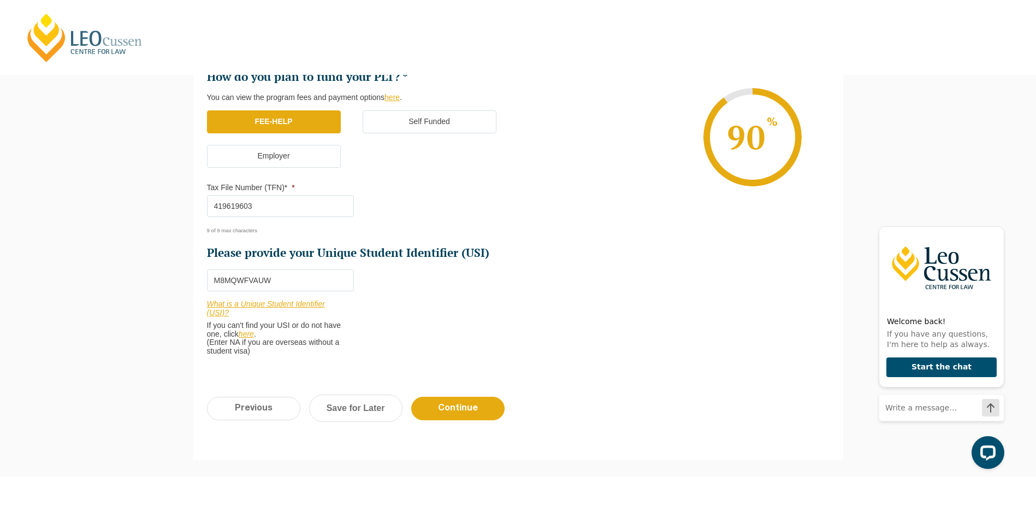
type input "M8MQWFVAUW"
click at [487, 293] on li "Who would you like to organise your Professional Placement? Leo Cussen can arra…" at bounding box center [362, 132] width 311 height 469
click at [458, 401] on input "Continue" at bounding box center [457, 407] width 93 height 23
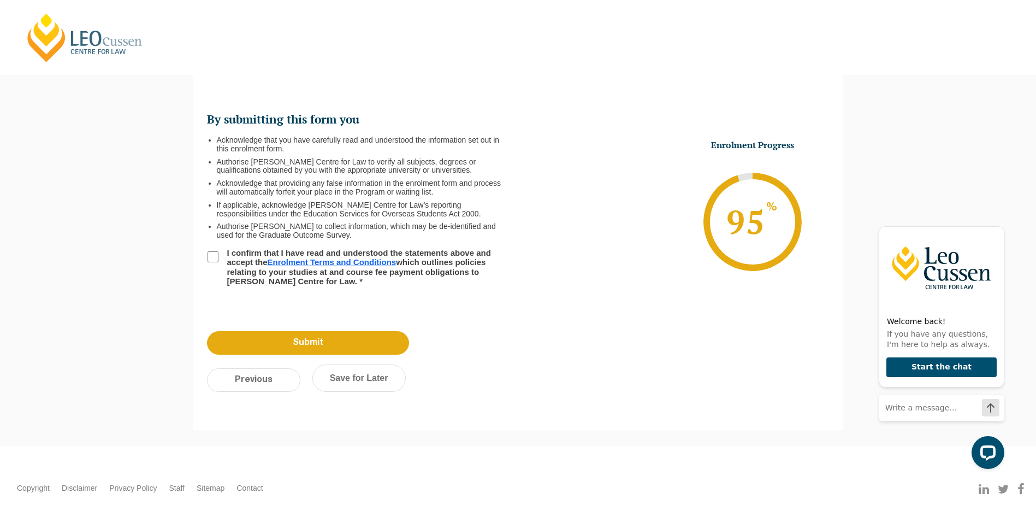
scroll to position [94, 0]
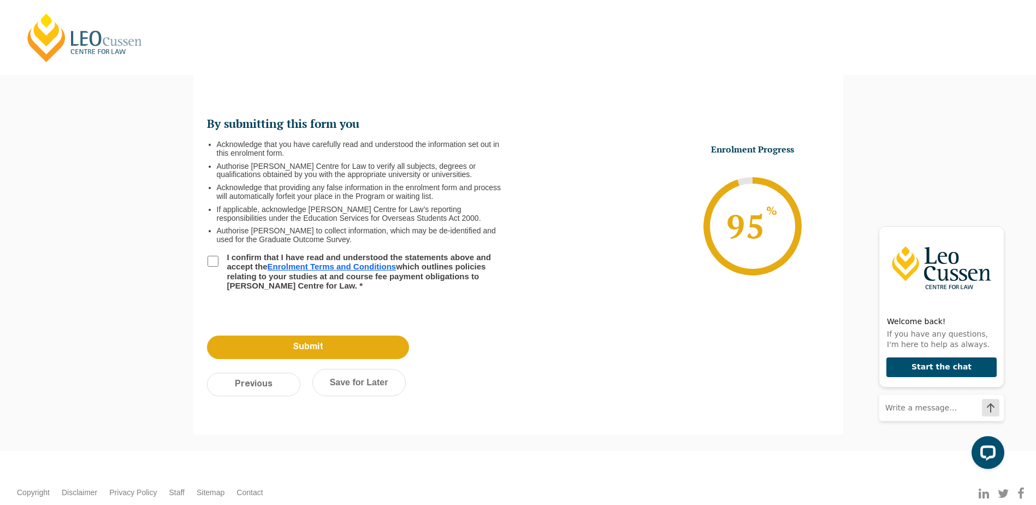
click at [215, 257] on input "I confirm that I have read and understood the statements above and accept the E…" at bounding box center [212, 261] width 11 height 11
checkbox input "true"
click at [341, 342] on input "Submit" at bounding box center [308, 346] width 202 height 23
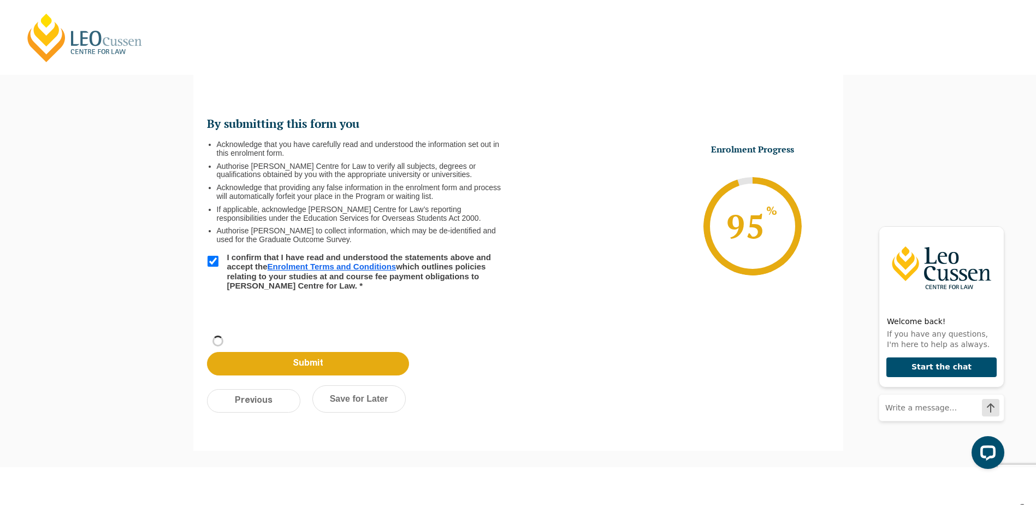
scroll to position [37, 0]
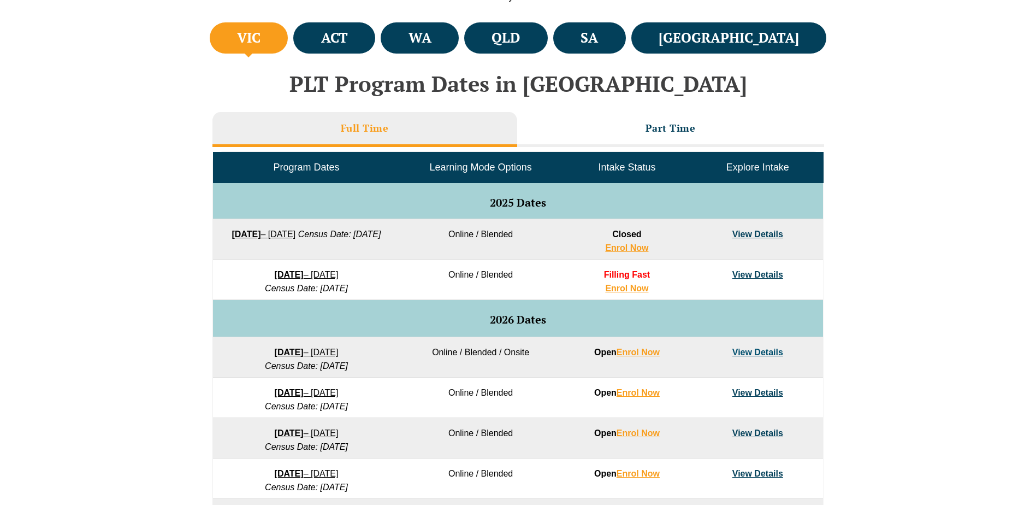
click at [772, 273] on link "View Details" at bounding box center [757, 274] width 51 height 9
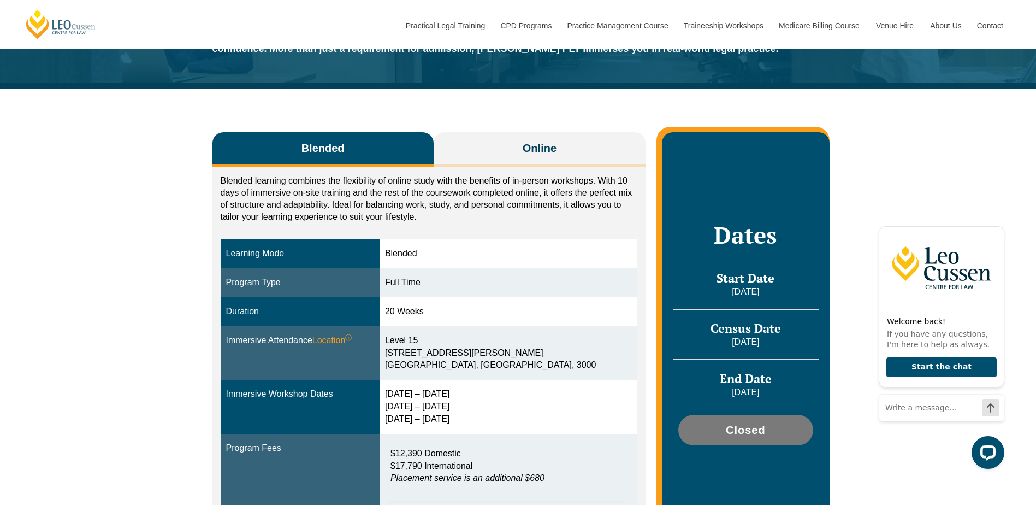
scroll to position [109, 0]
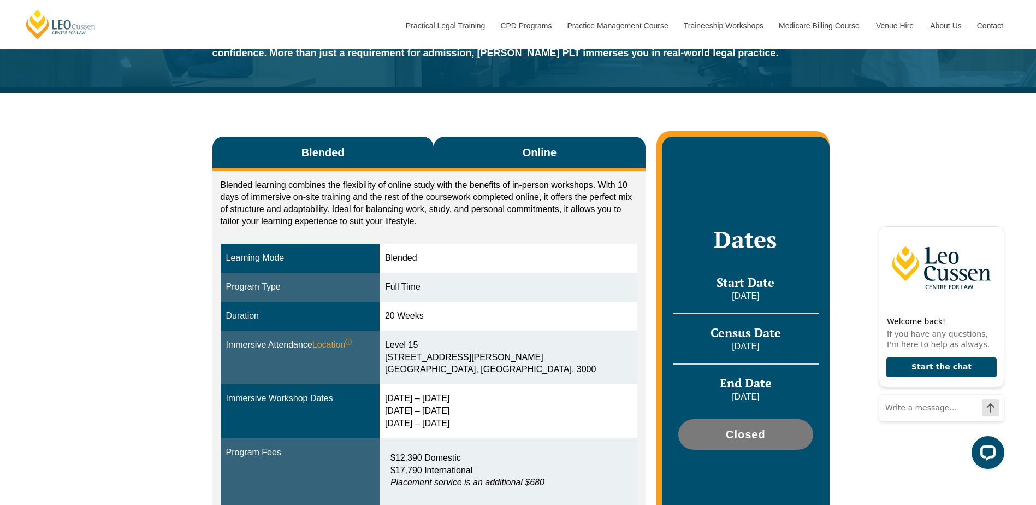
click at [540, 145] on span "Online" at bounding box center [540, 152] width 34 height 15
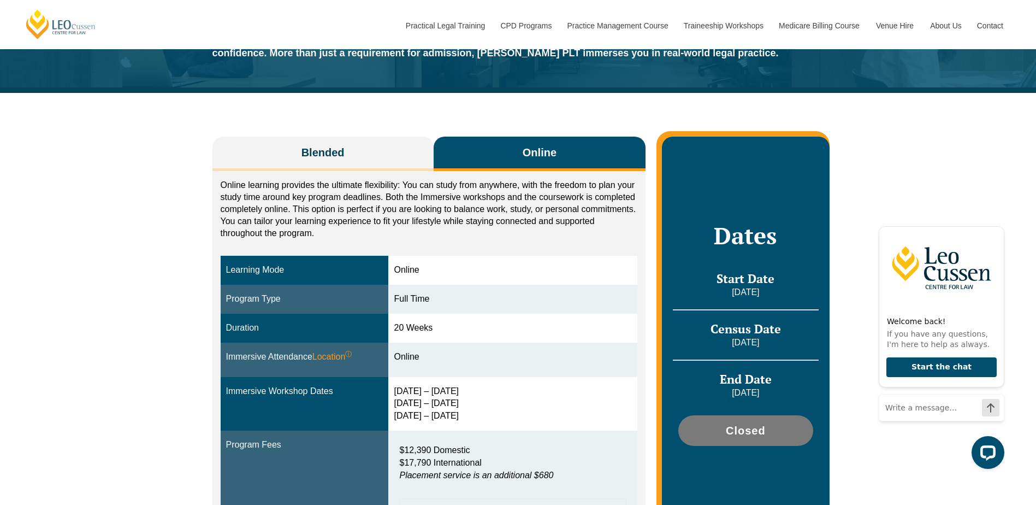
click at [98, 325] on div "Blended Online Blended learning combines the flexibility of online study with t…" at bounding box center [518, 336] width 1036 height 487
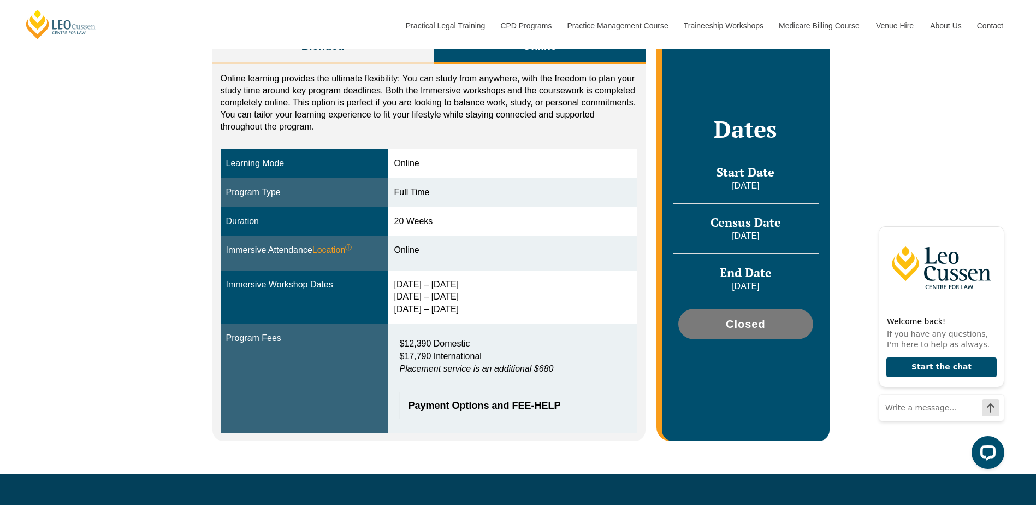
scroll to position [218, 0]
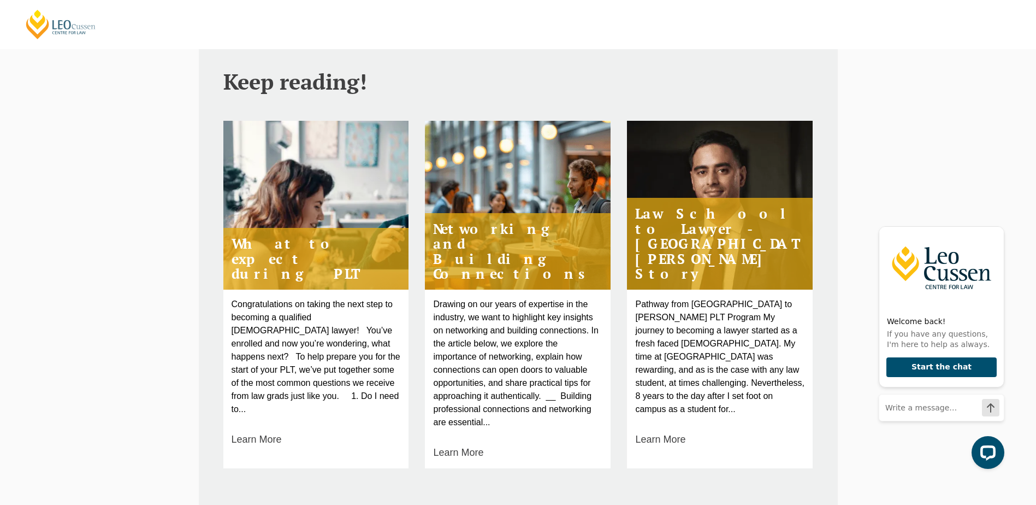
scroll to position [293, 0]
